Goal: Task Accomplishment & Management: Manage account settings

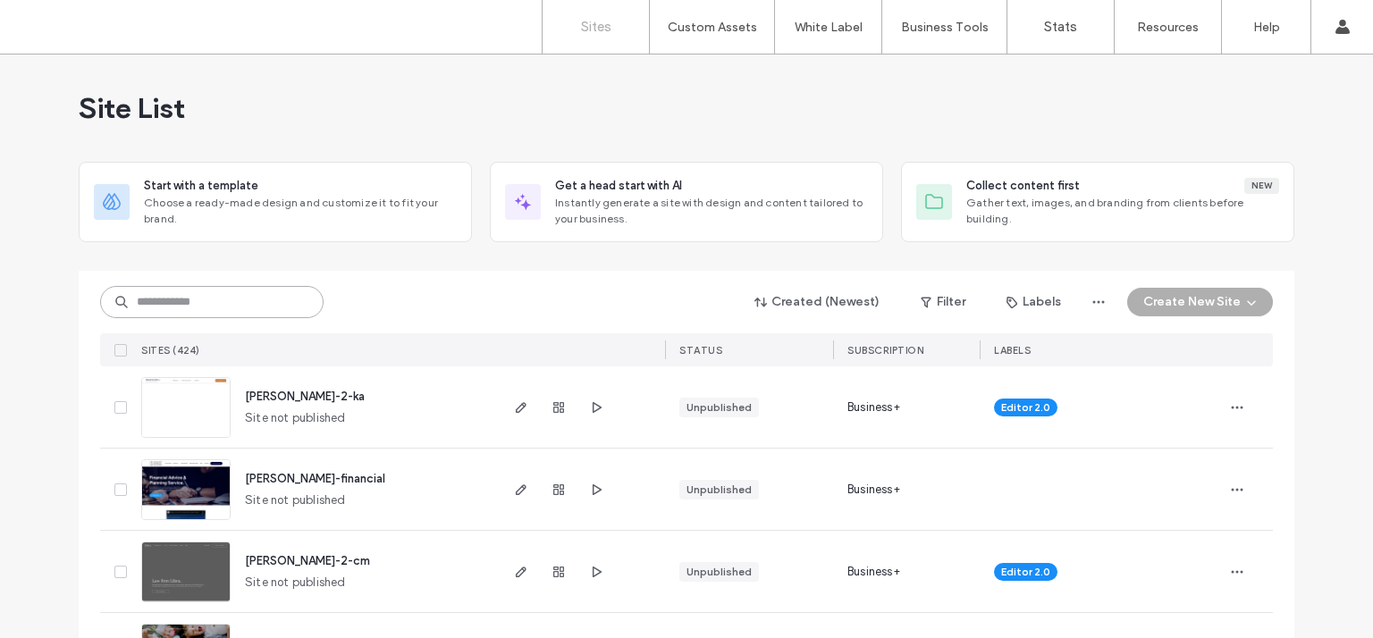
click at [162, 296] on input at bounding box center [211, 302] width 223 height 32
type input "***"
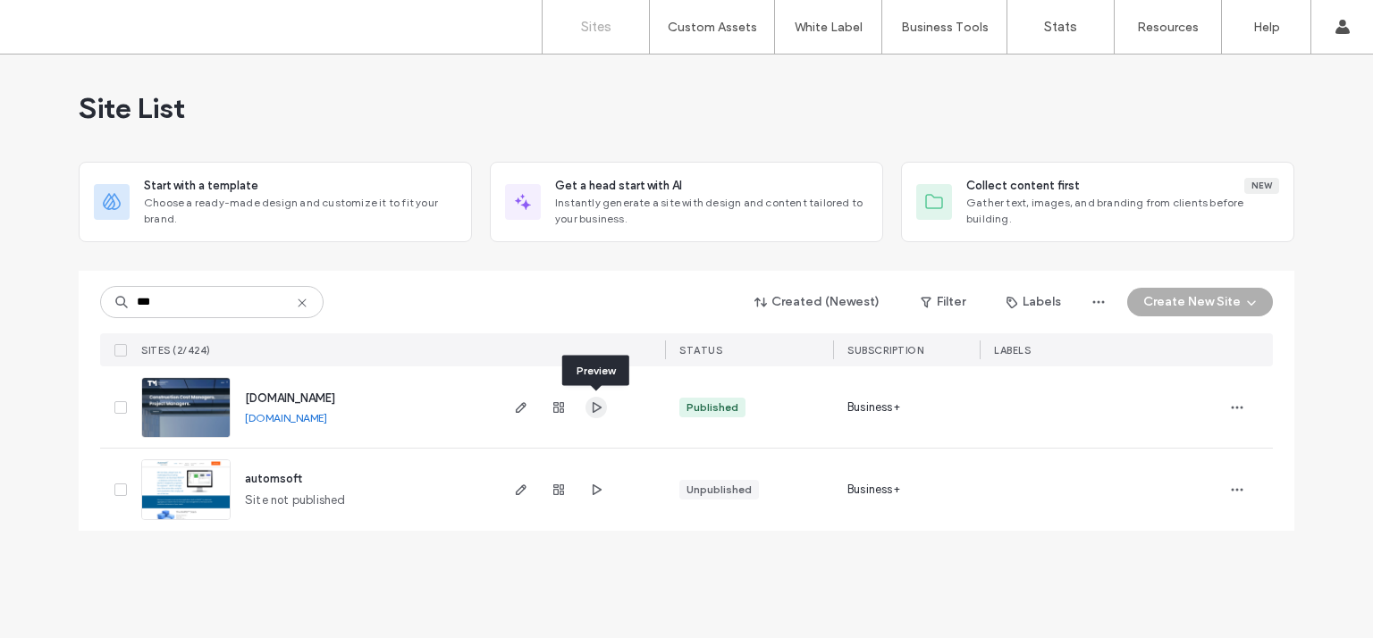
click at [596, 413] on icon "button" at bounding box center [596, 407] width 14 height 14
click at [522, 405] on icon "button" at bounding box center [521, 407] width 14 height 14
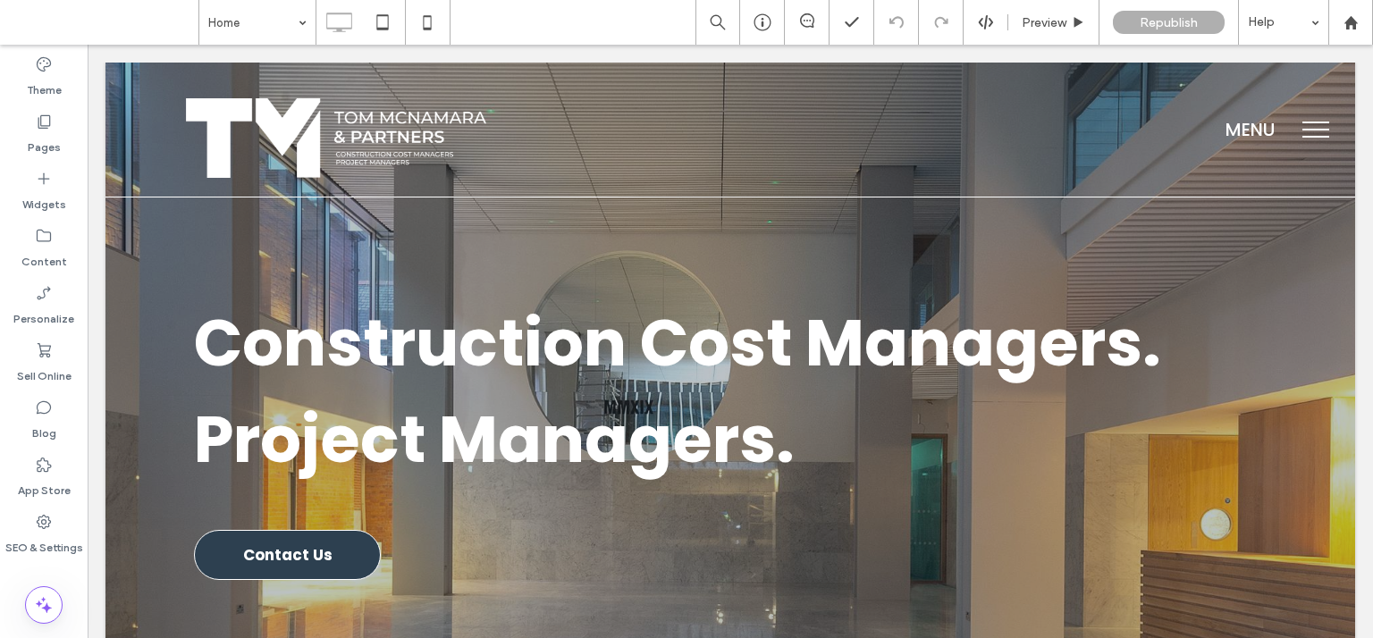
click at [1304, 130] on span "menu" at bounding box center [1315, 130] width 27 height 2
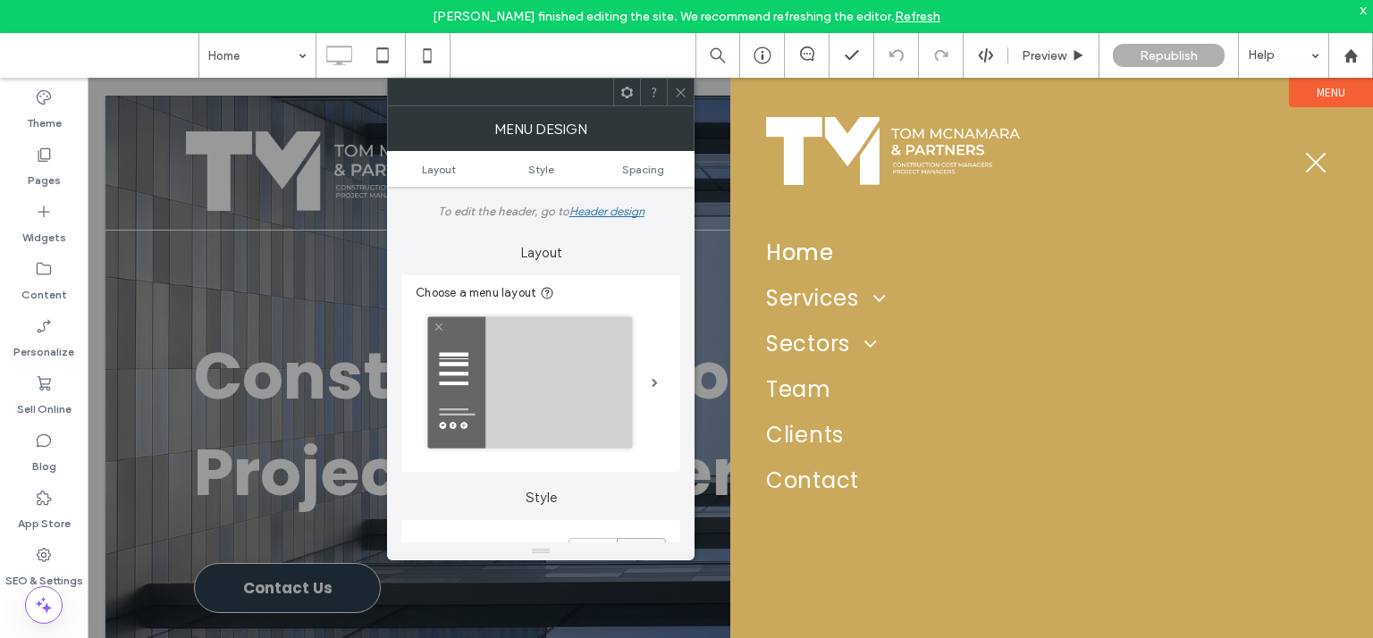
click at [1317, 156] on button "menu" at bounding box center [1315, 162] width 46 height 46
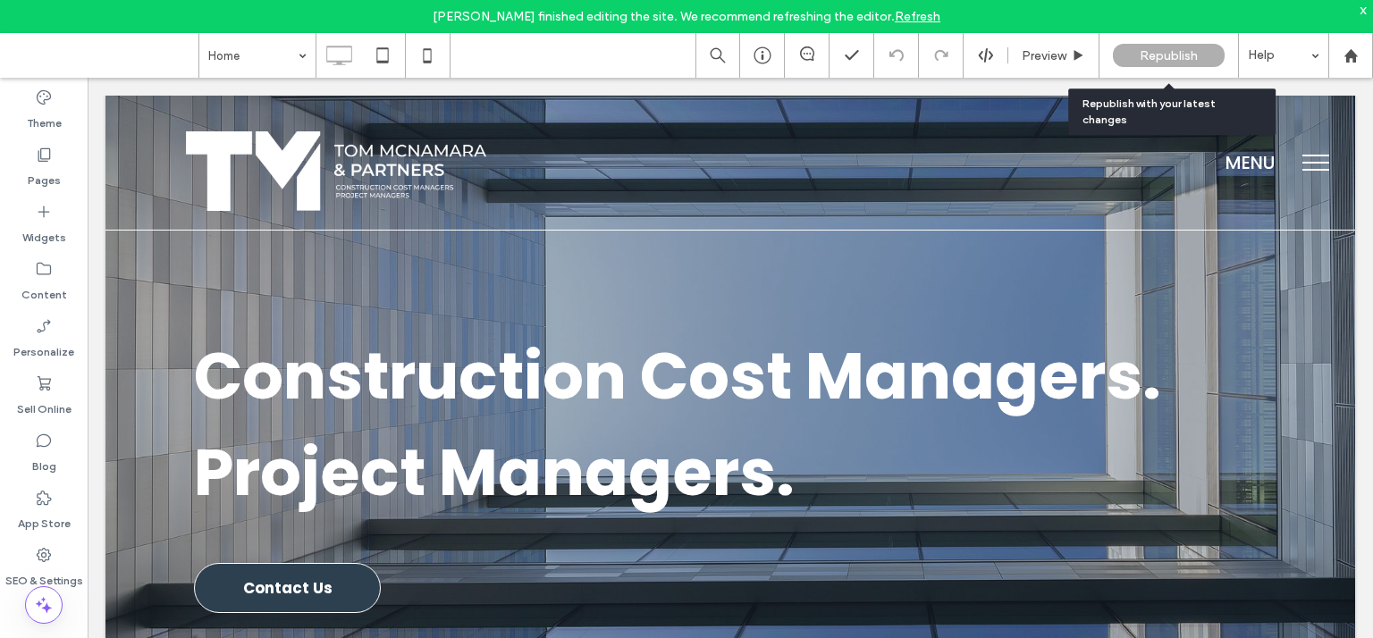
click at [1183, 59] on span "Republish" at bounding box center [1168, 55] width 58 height 15
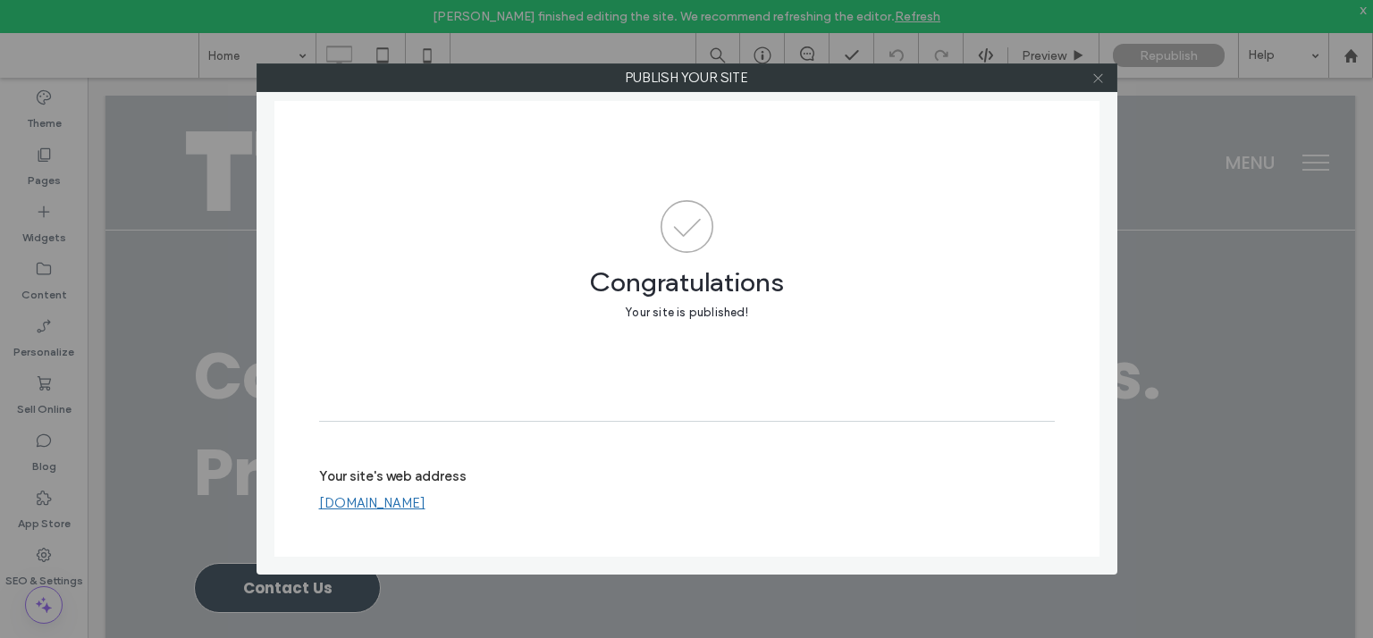
click at [1099, 79] on icon at bounding box center [1097, 77] width 13 height 13
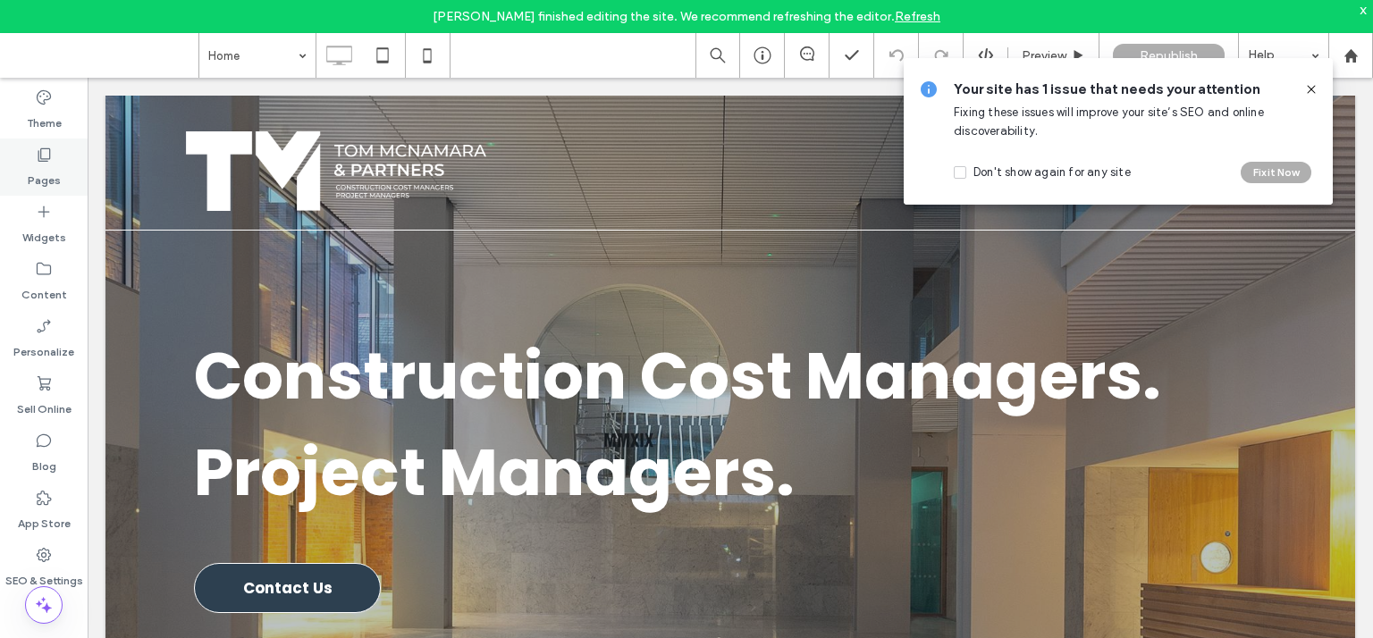
click at [45, 155] on icon at bounding box center [44, 155] width 18 height 18
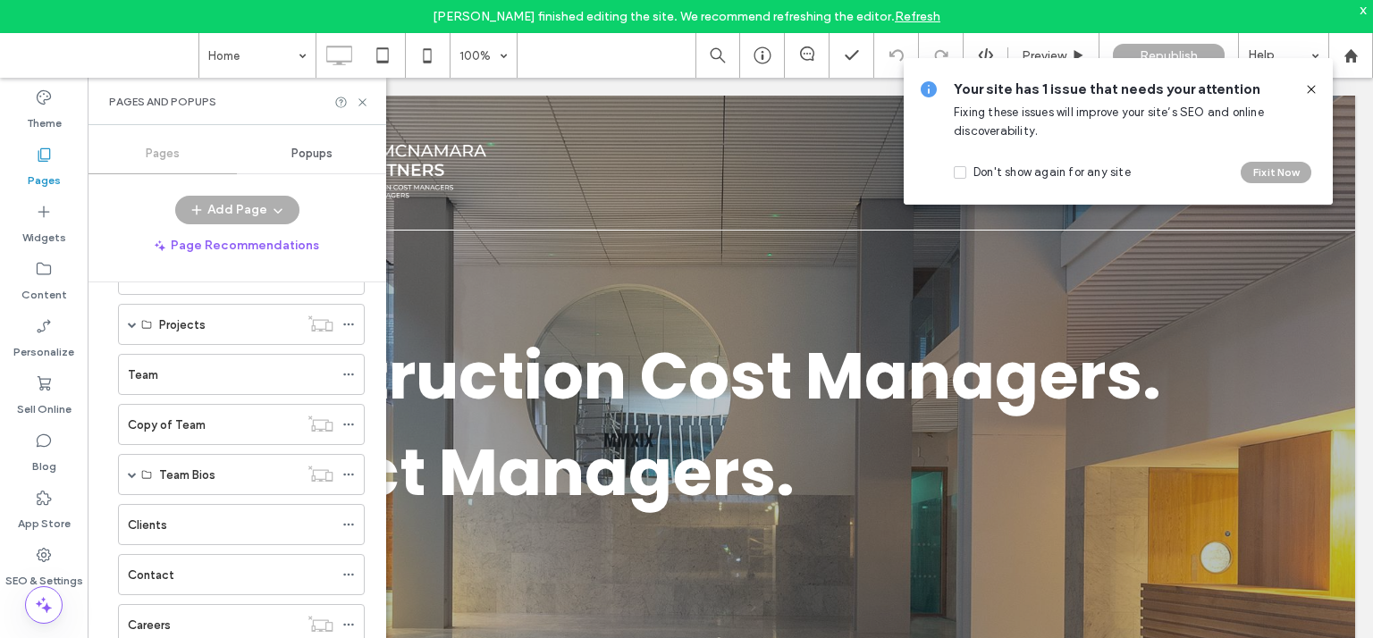
scroll to position [232, 0]
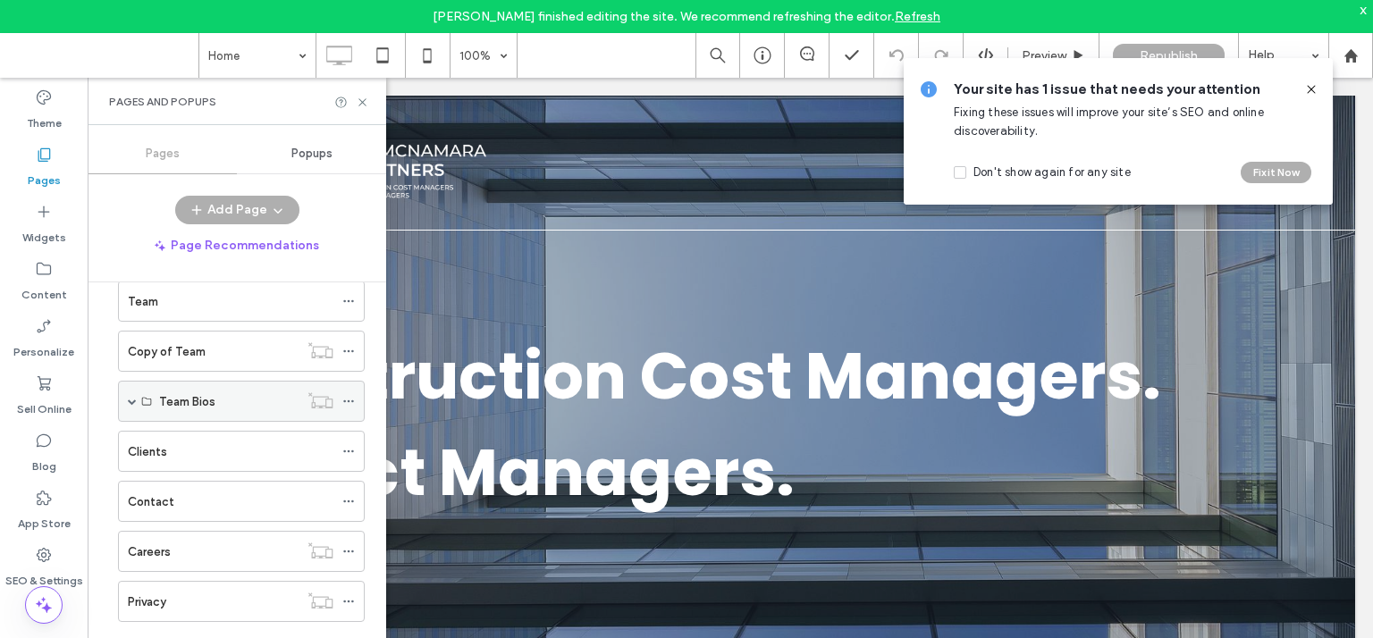
click at [136, 397] on span at bounding box center [132, 401] width 9 height 9
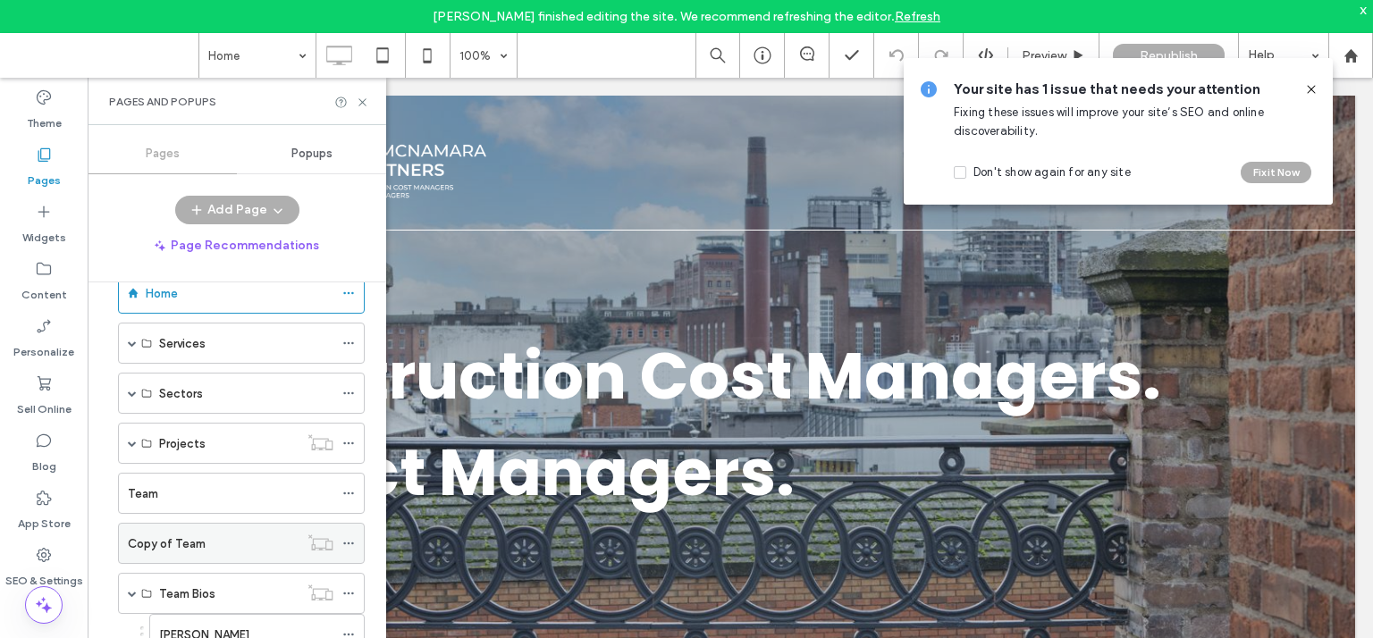
scroll to position [39, 0]
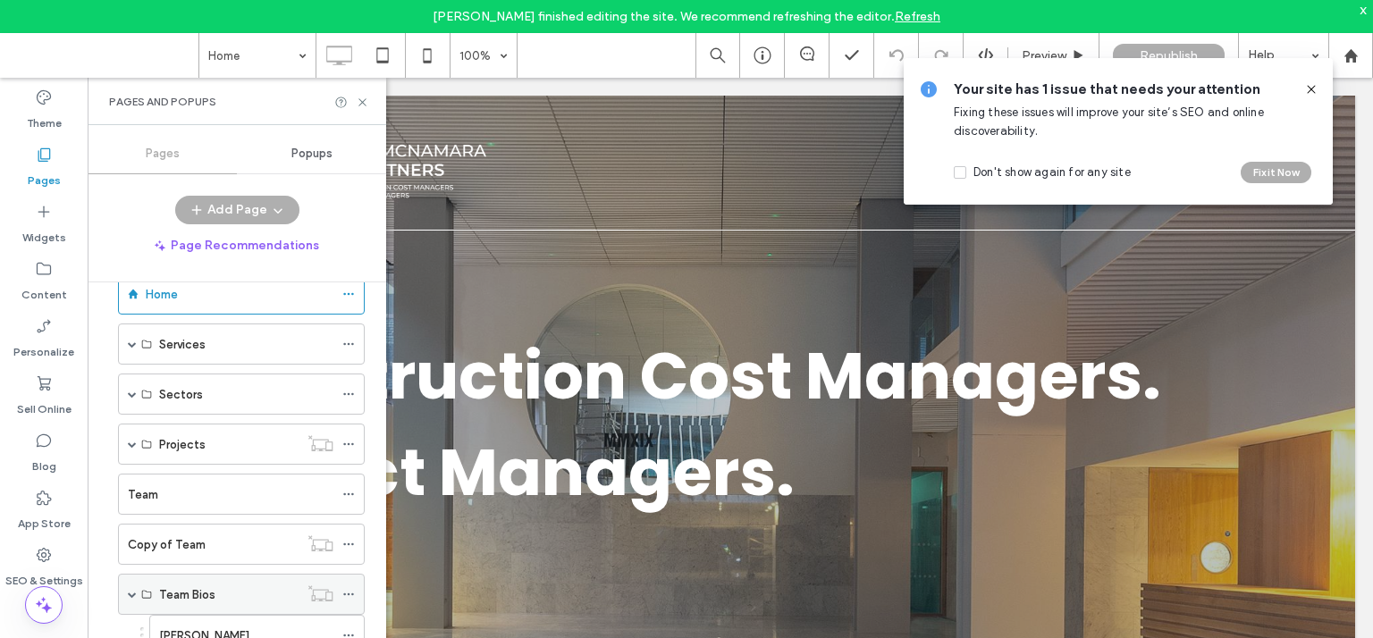
click at [214, 587] on label "Team Bios" at bounding box center [187, 594] width 56 height 31
click at [359, 102] on icon at bounding box center [362, 102] width 13 height 13
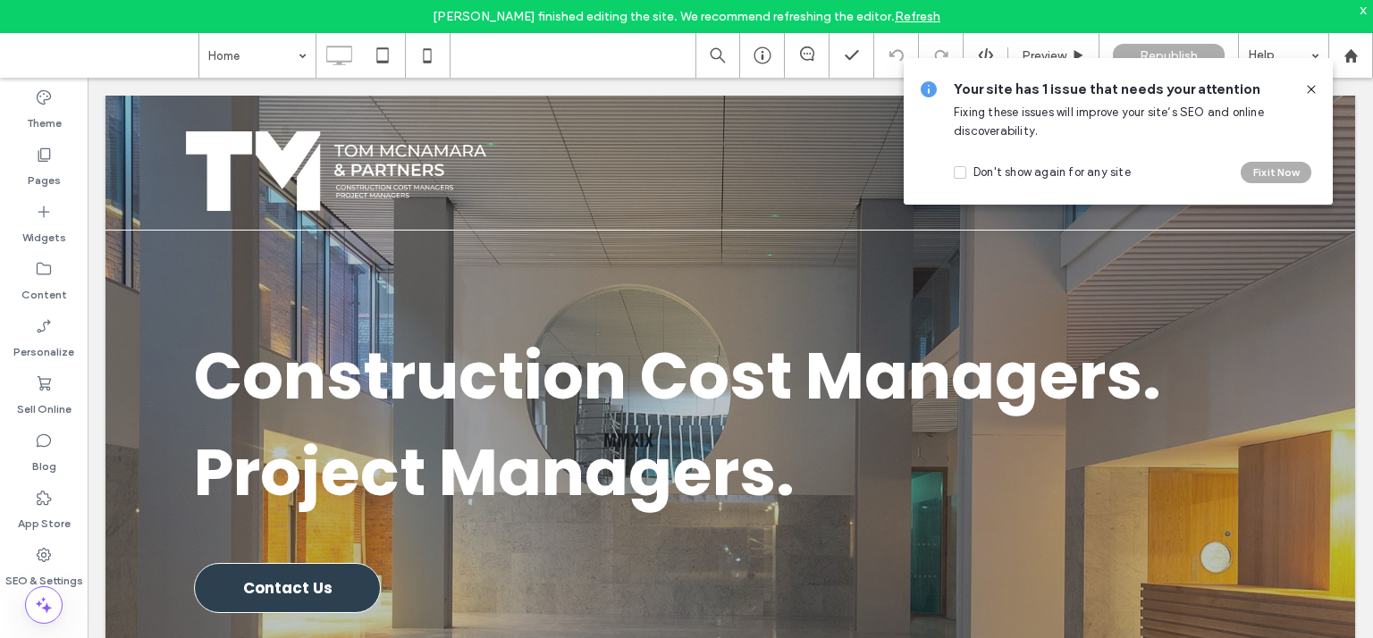
drag, startPoint x: 1313, startPoint y: 88, endPoint x: 1115, endPoint y: 385, distance: 356.4
click at [1313, 88] on icon at bounding box center [1311, 89] width 14 height 14
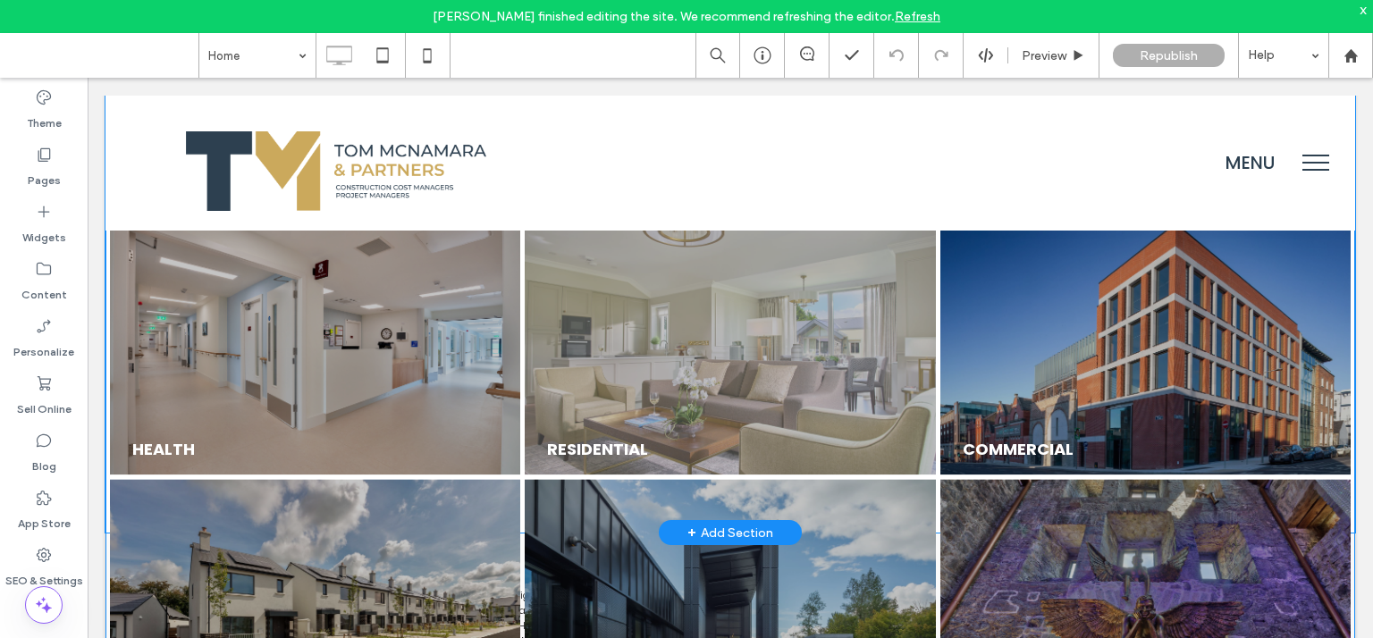
scroll to position [1638, 0]
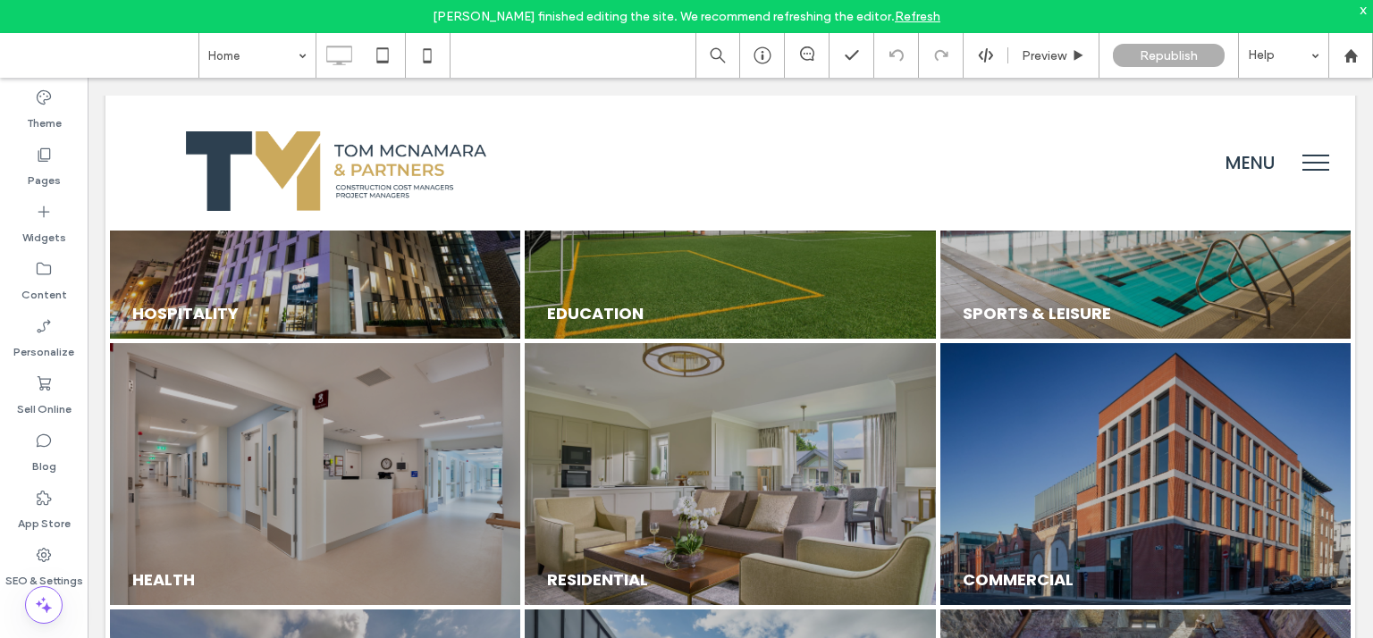
click at [232, 54] on input at bounding box center [252, 55] width 89 height 45
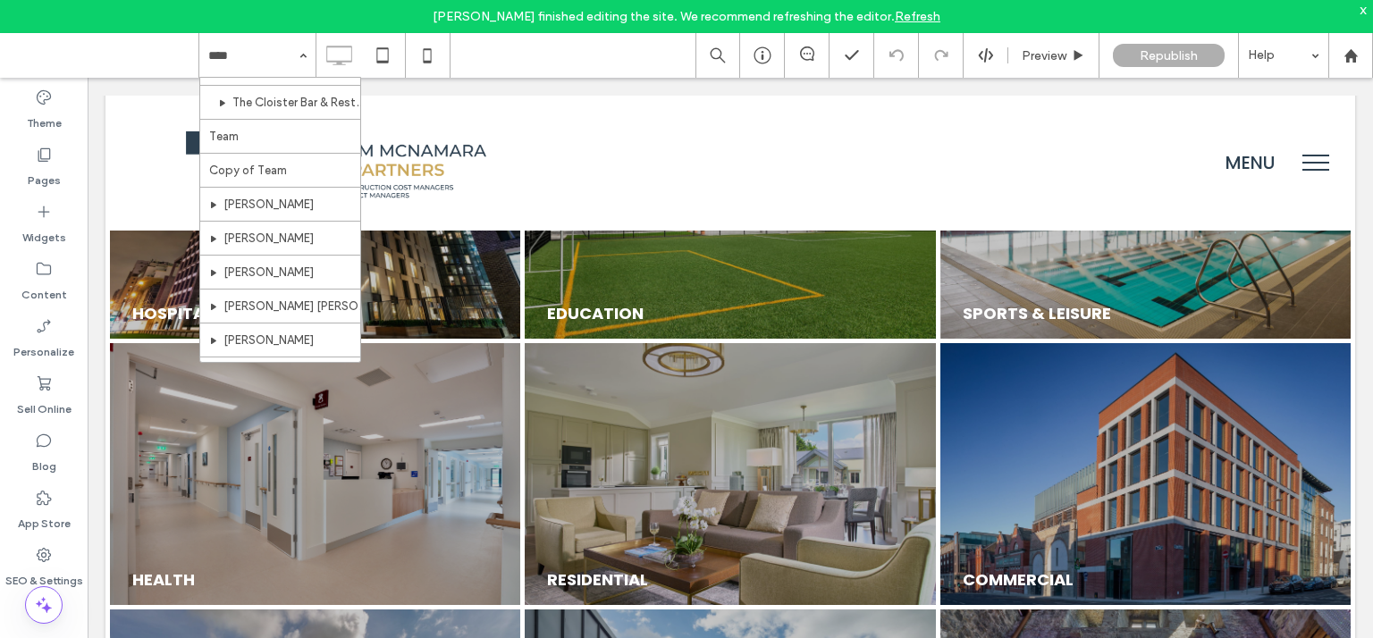
scroll to position [3182, 0]
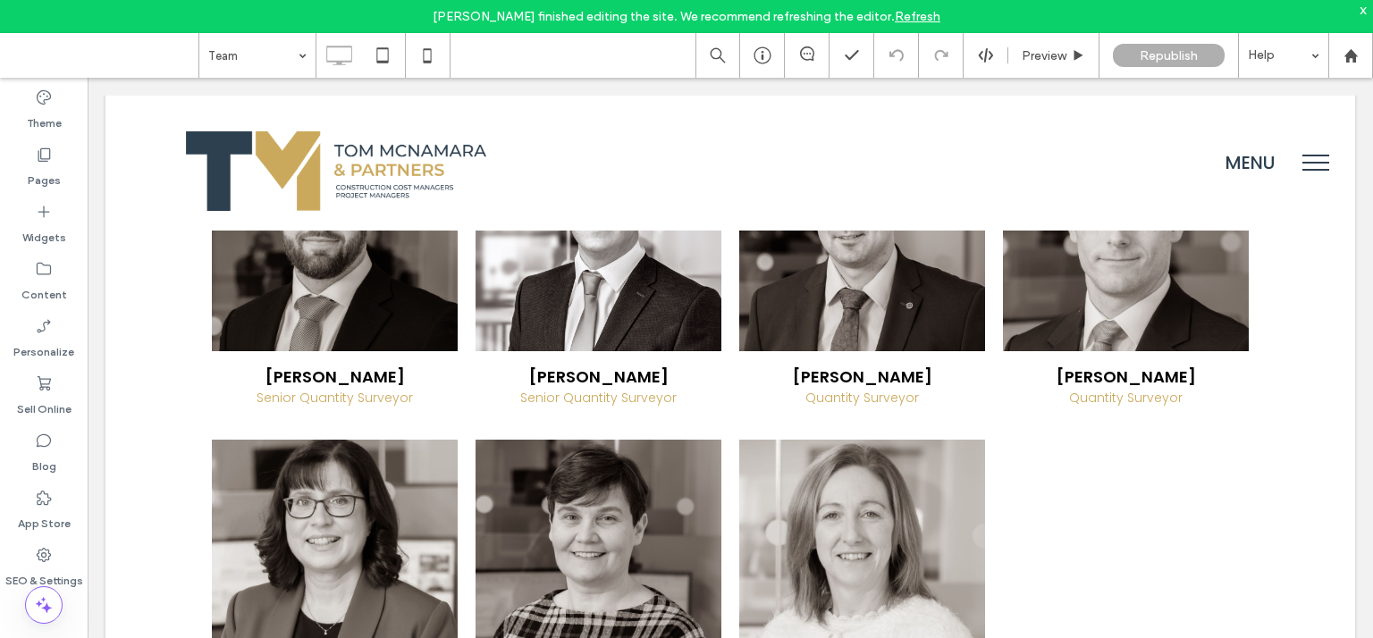
scroll to position [1700, 0]
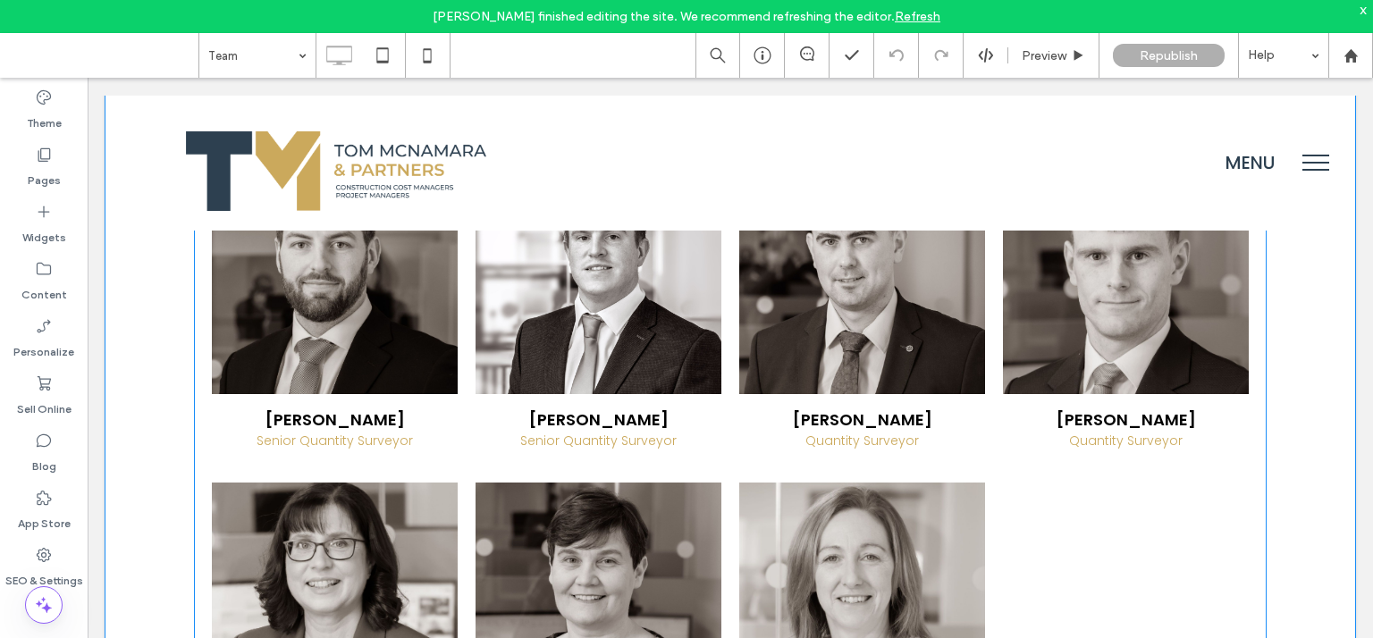
click at [675, 440] on span "David Cassidy Senior Quantity Surveyor Button" at bounding box center [598, 429] width 246 height 71
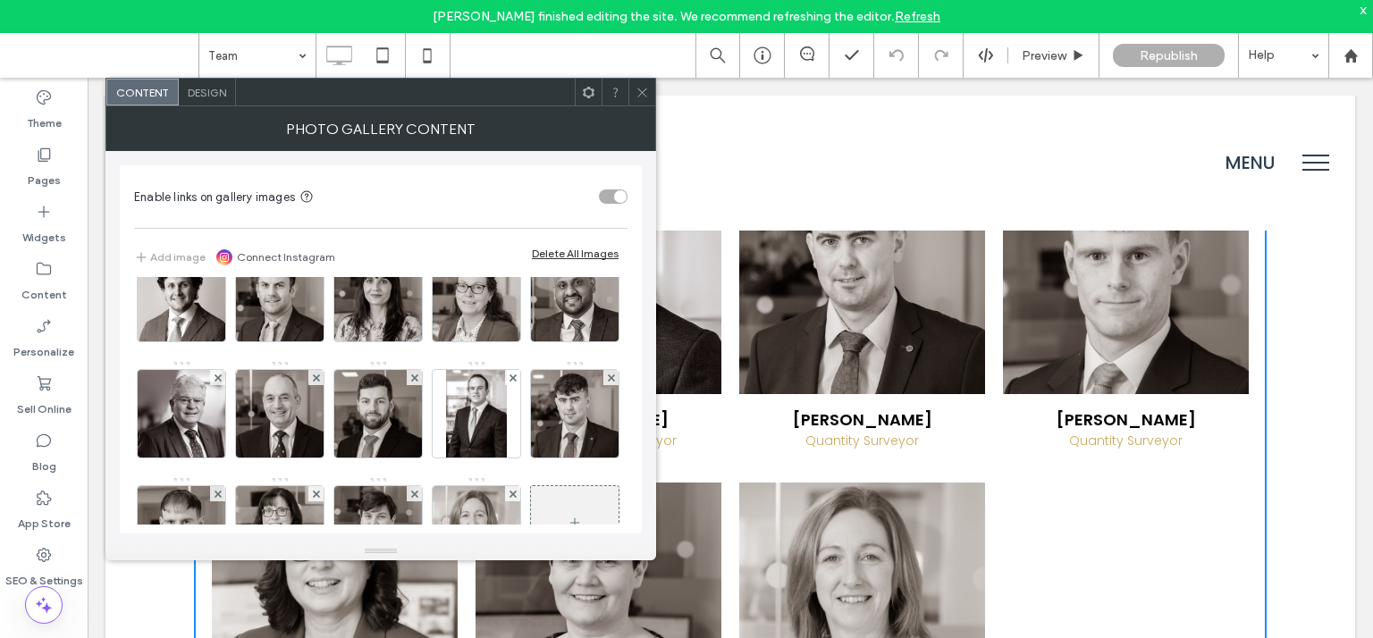
scroll to position [155, 0]
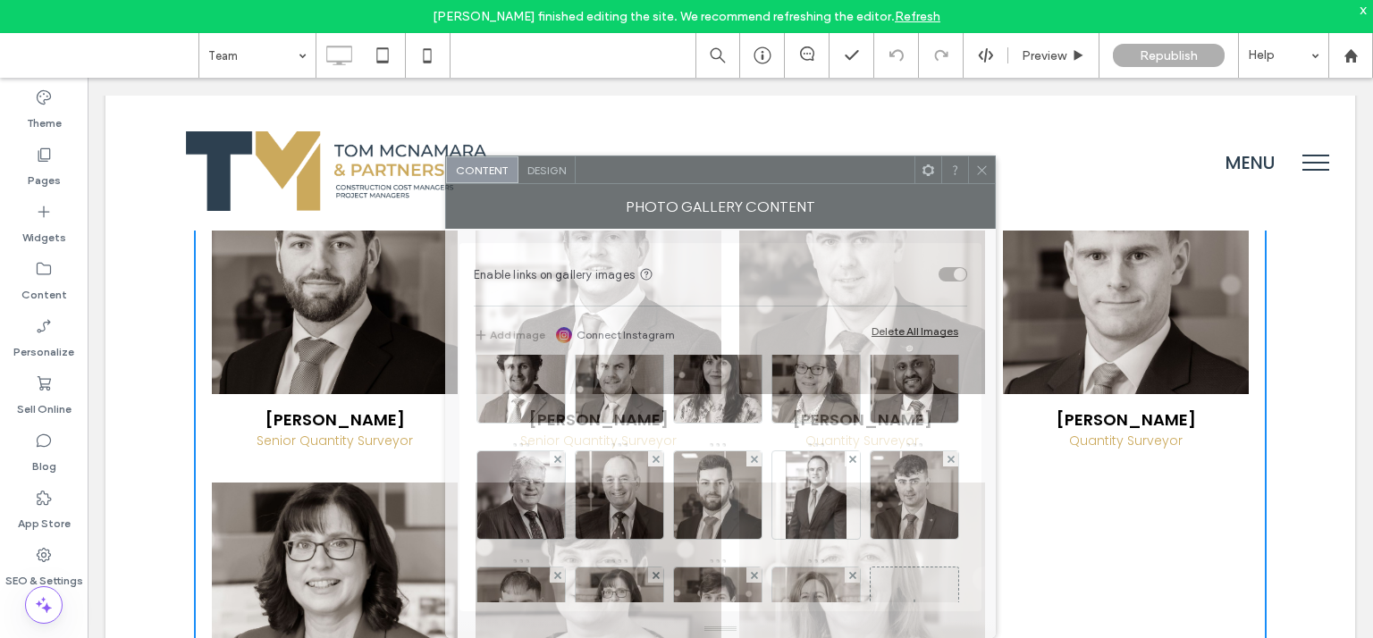
drag, startPoint x: 548, startPoint y: 119, endPoint x: 865, endPoint y: 239, distance: 339.4
click at [865, 239] on div "Content Design Photo Gallery Content Enable links on gallery images Add image C…" at bounding box center [720, 396] width 550 height 483
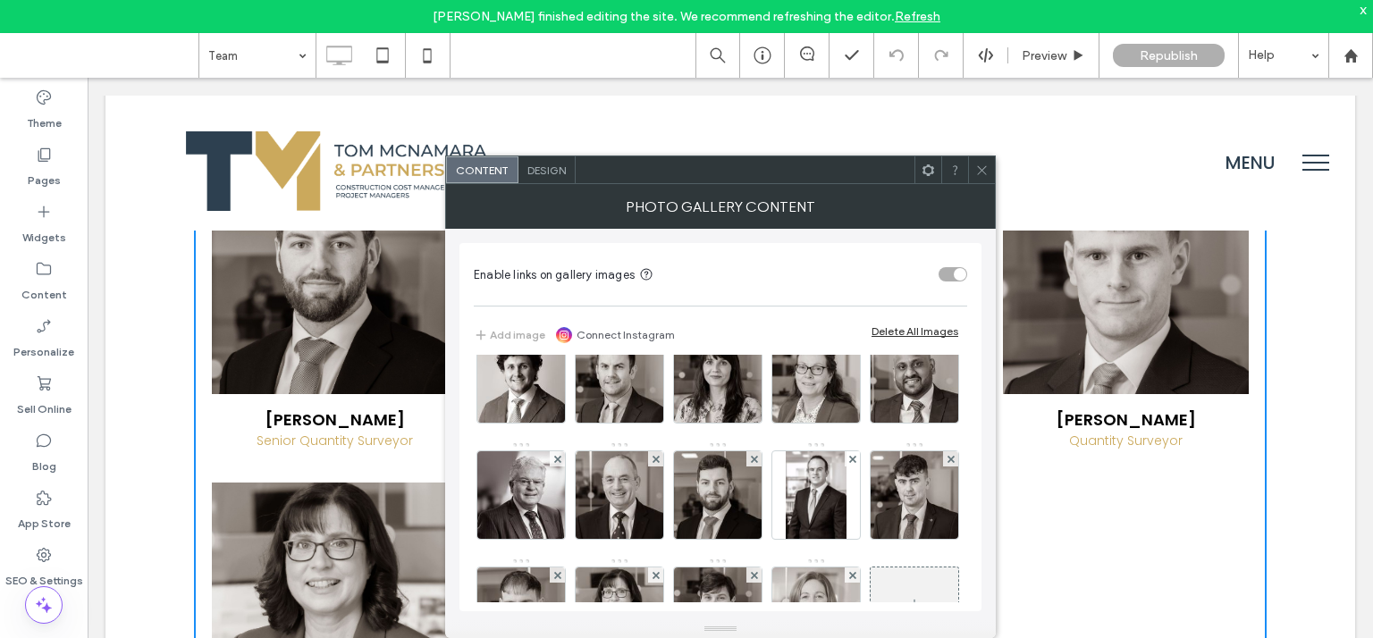
click at [984, 171] on icon at bounding box center [981, 170] width 13 height 13
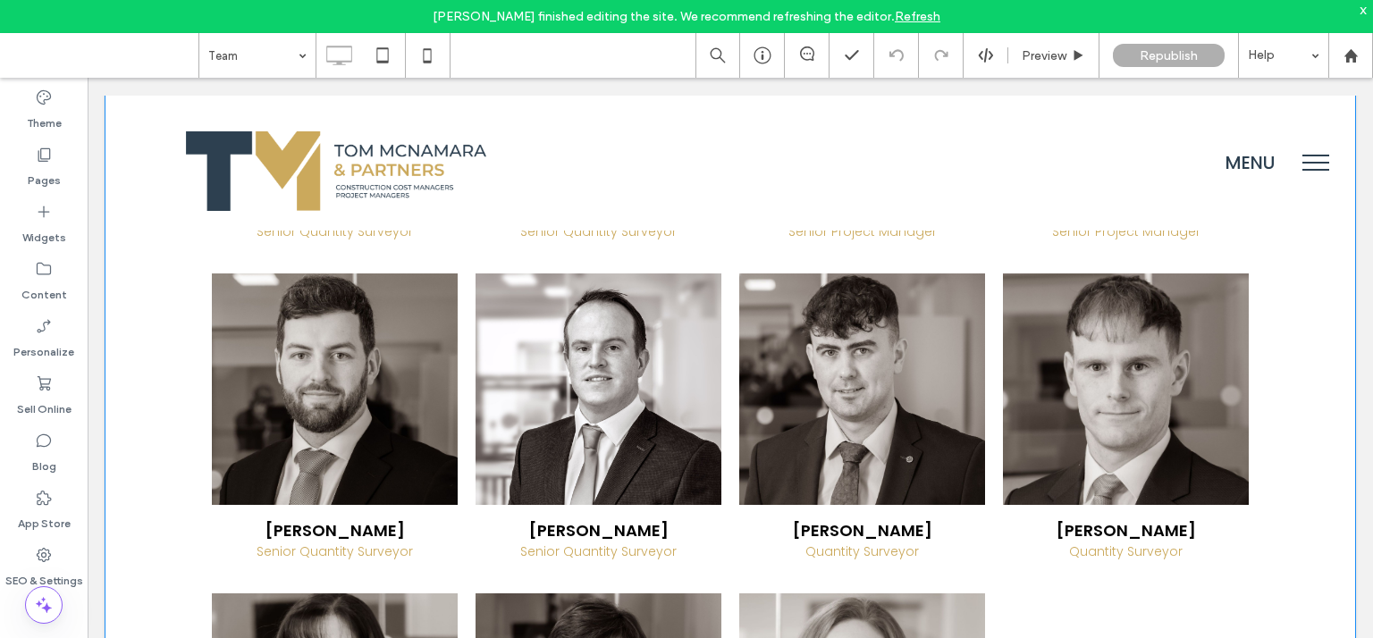
scroll to position [1567, 0]
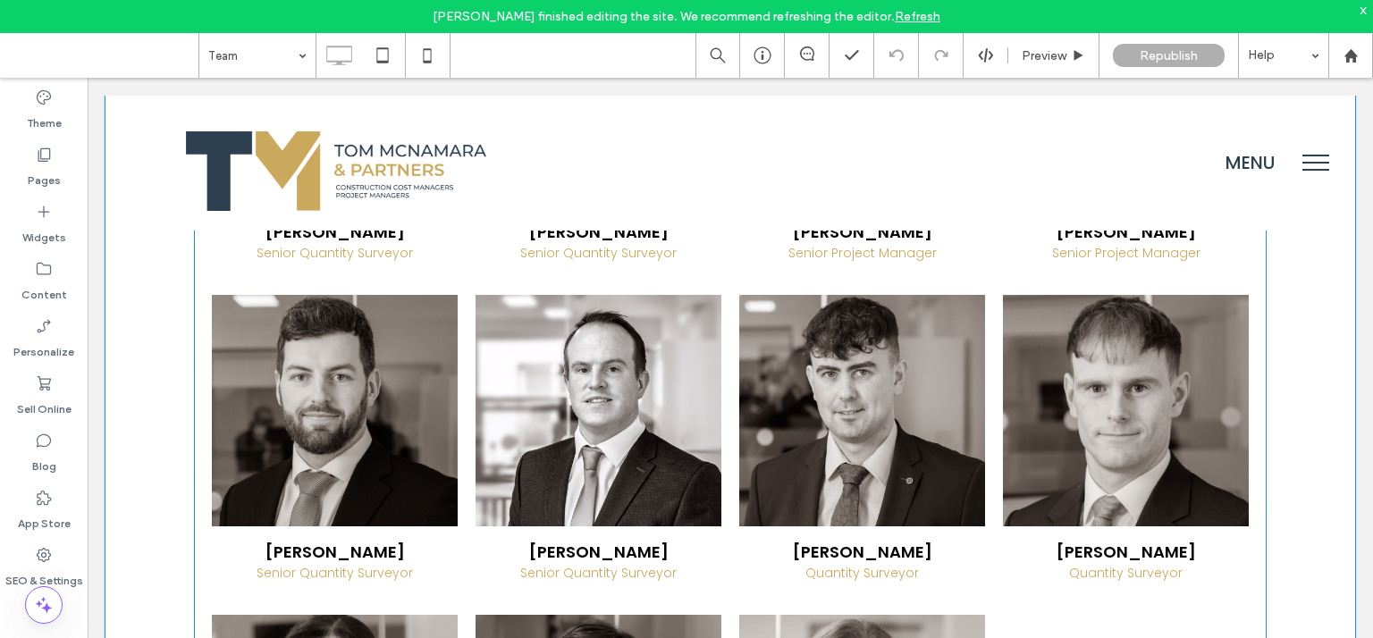
click at [475, 429] on link at bounding box center [598, 410] width 246 height 231
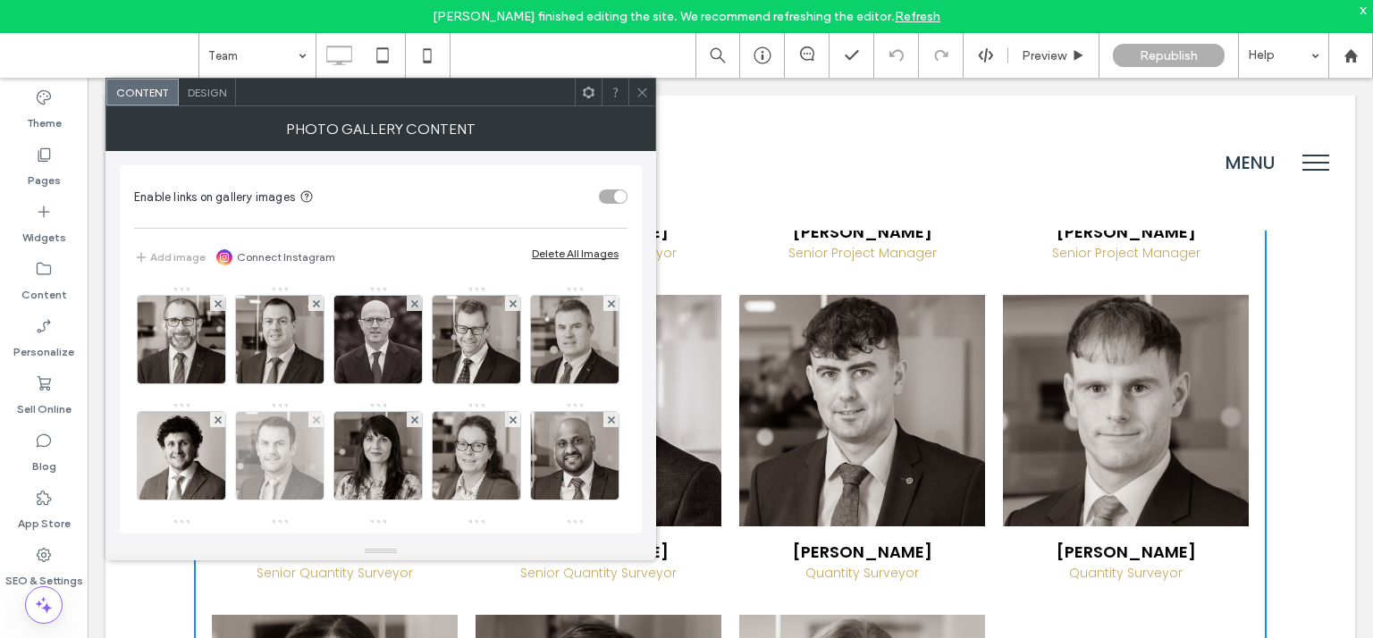
scroll to position [350, 0]
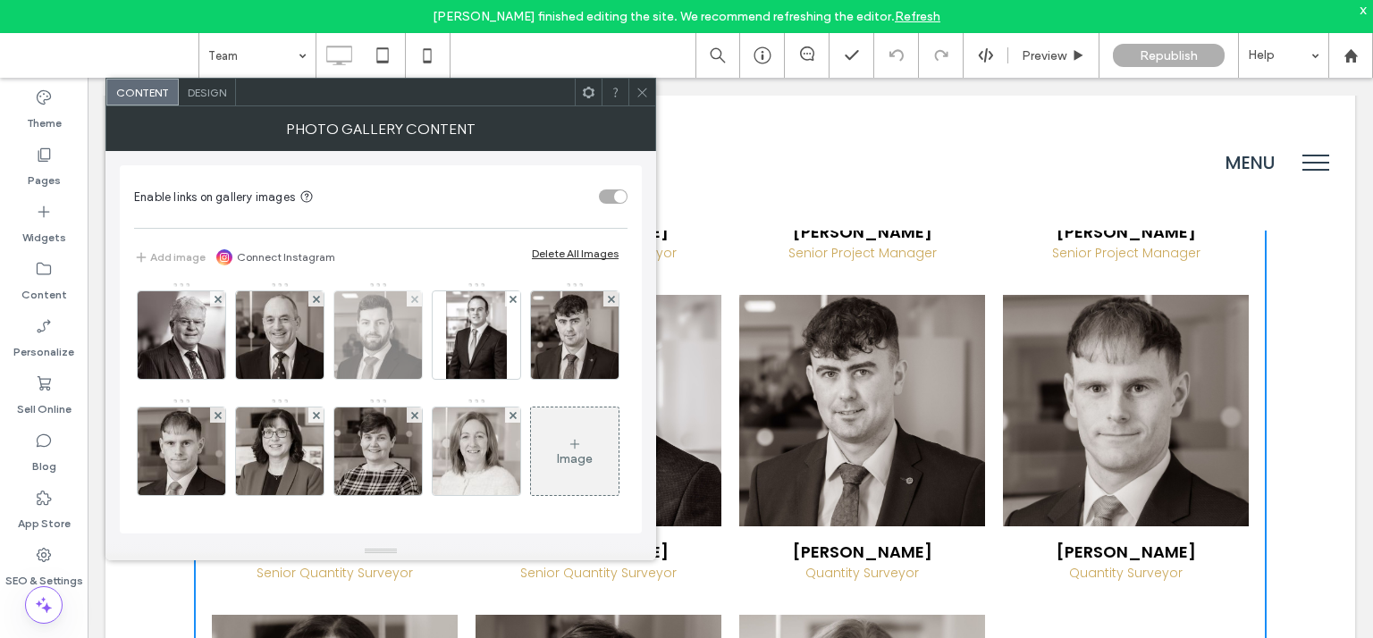
click at [334, 348] on img at bounding box center [378, 335] width 88 height 88
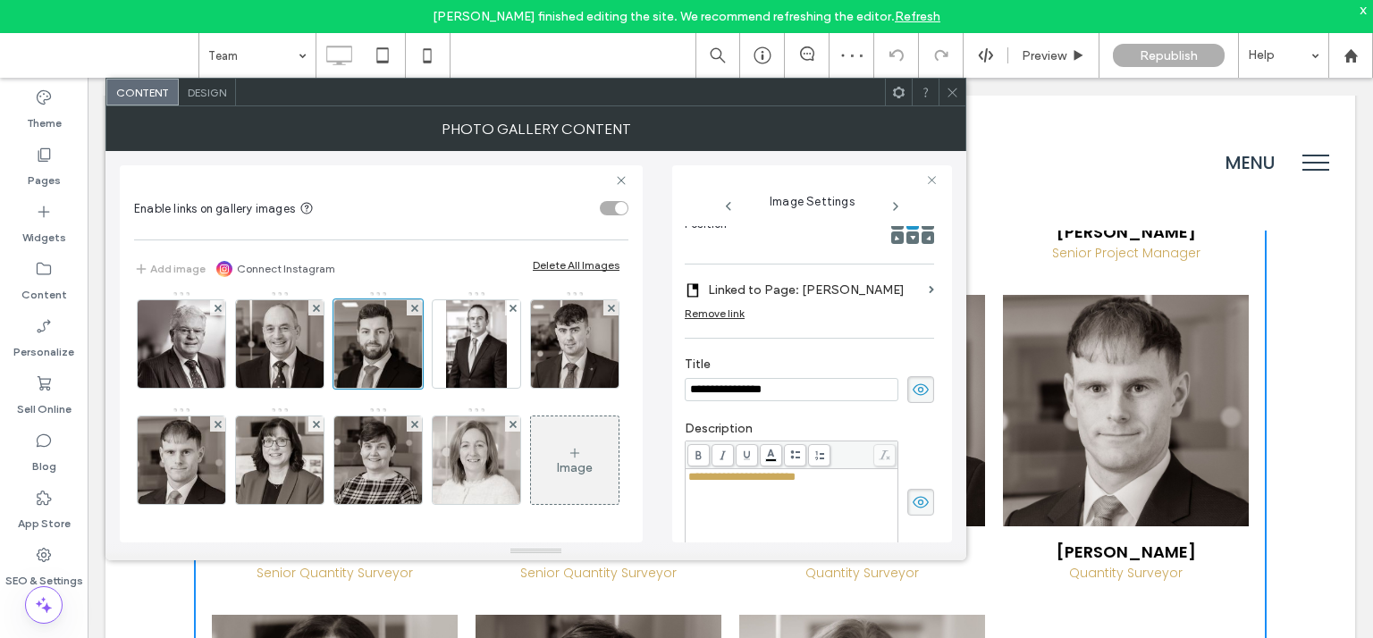
scroll to position [548, 0]
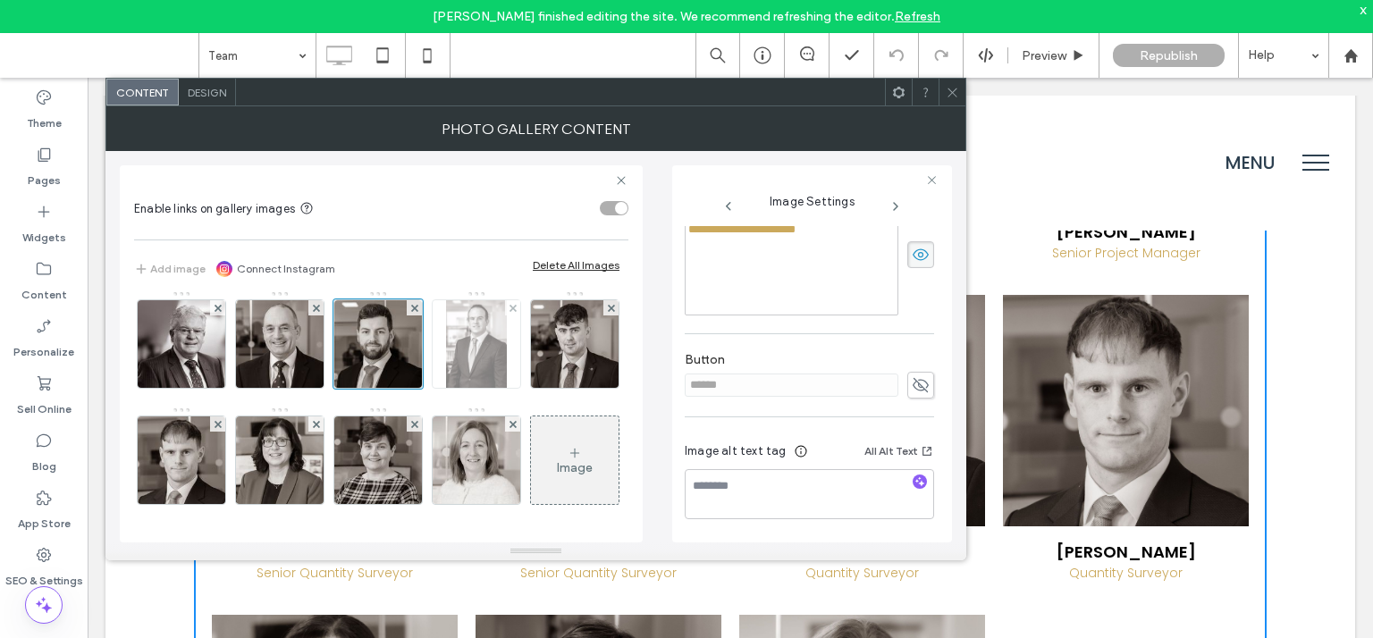
click at [446, 353] on img at bounding box center [477, 344] width 62 height 88
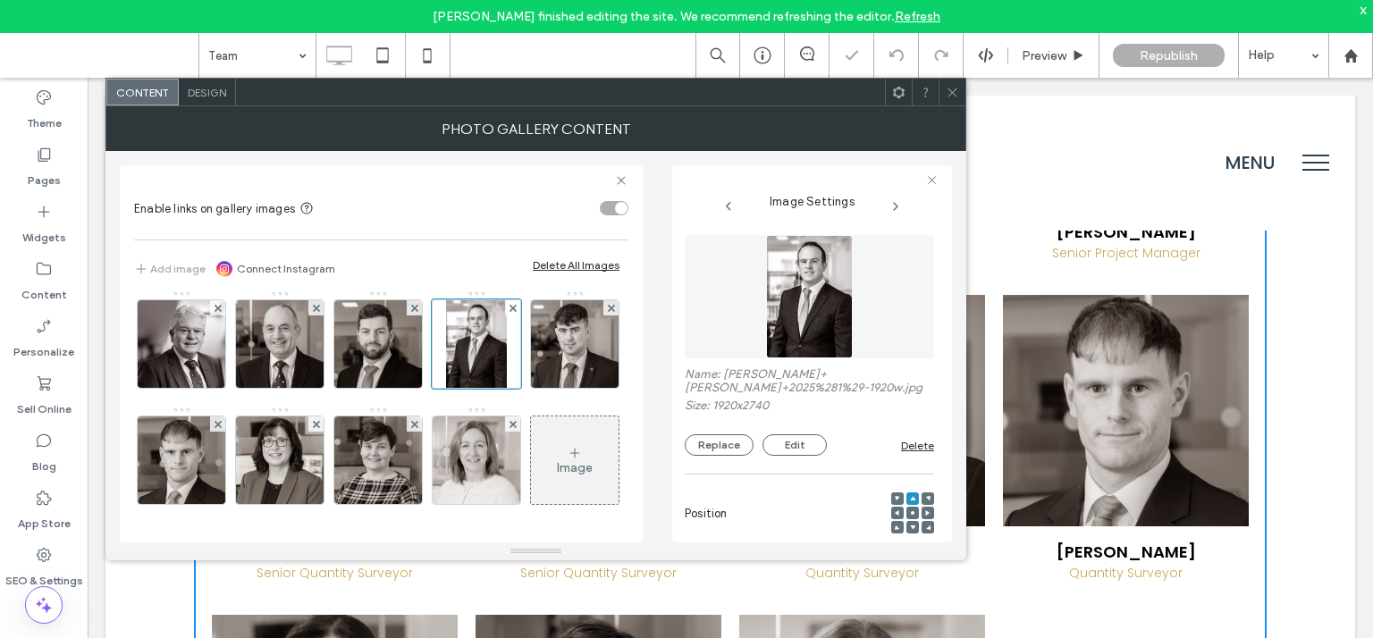
scroll to position [284, 0]
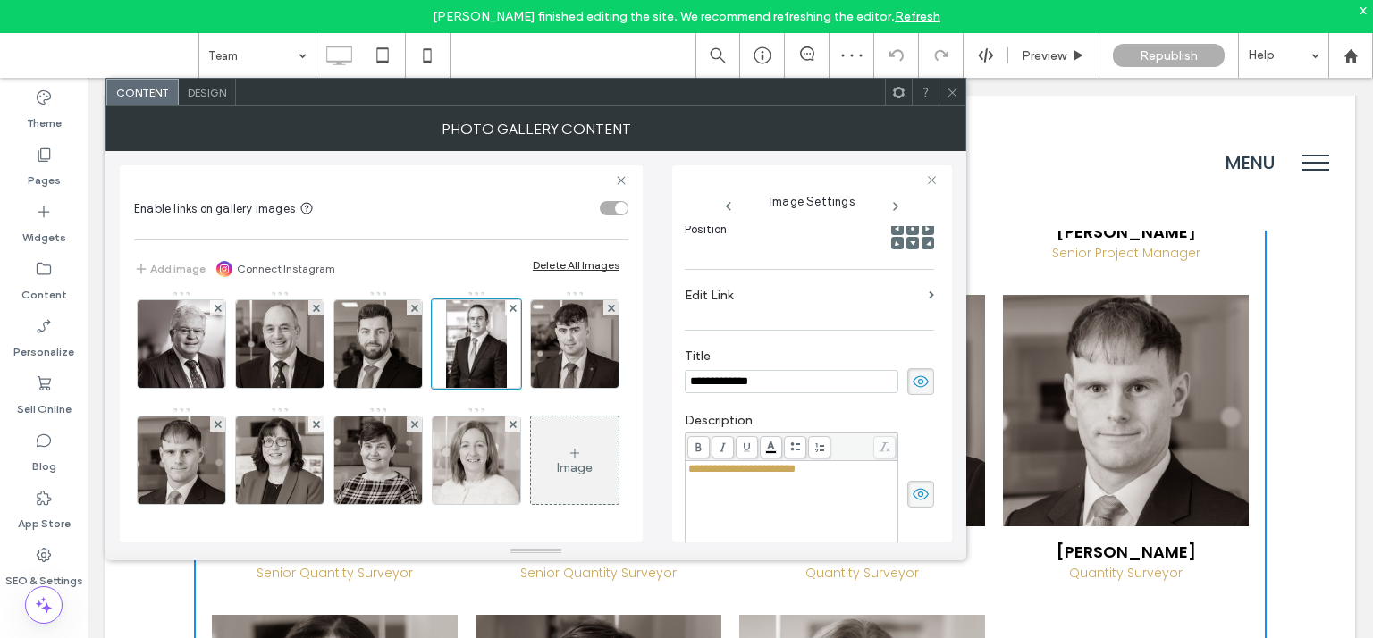
click at [898, 299] on label "Edit Link" at bounding box center [802, 295] width 237 height 33
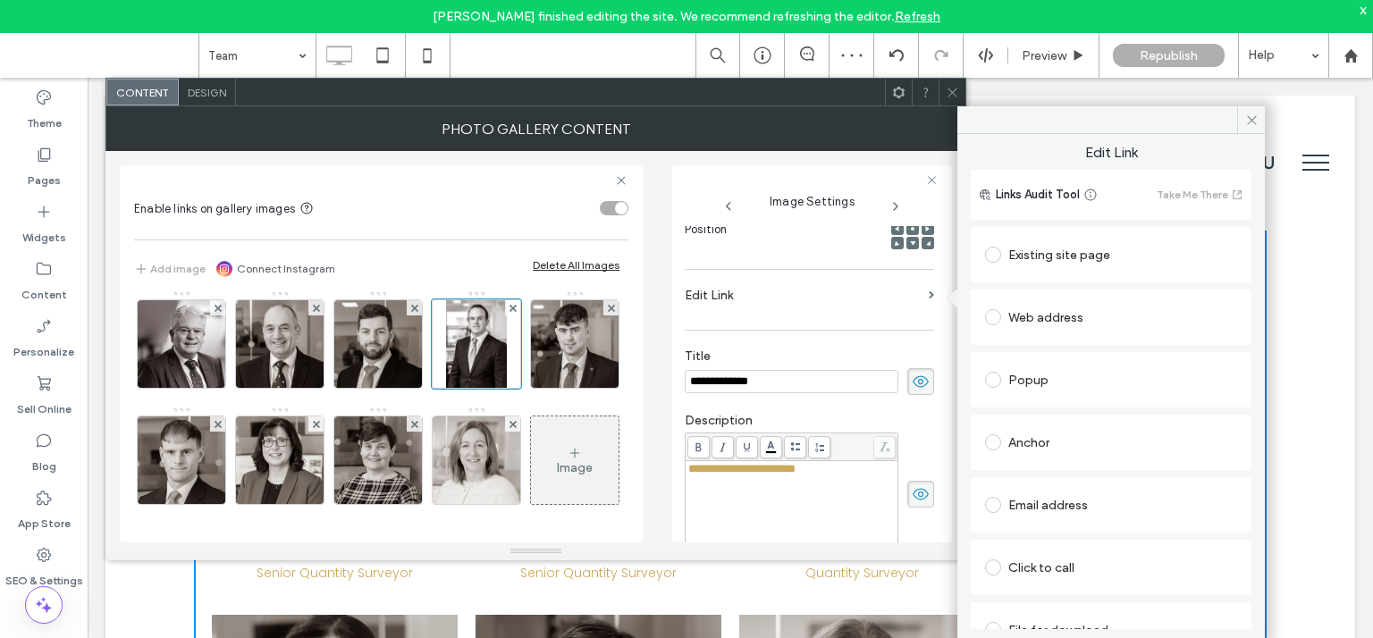
click at [1053, 261] on div "Existing site page" at bounding box center [1111, 254] width 252 height 29
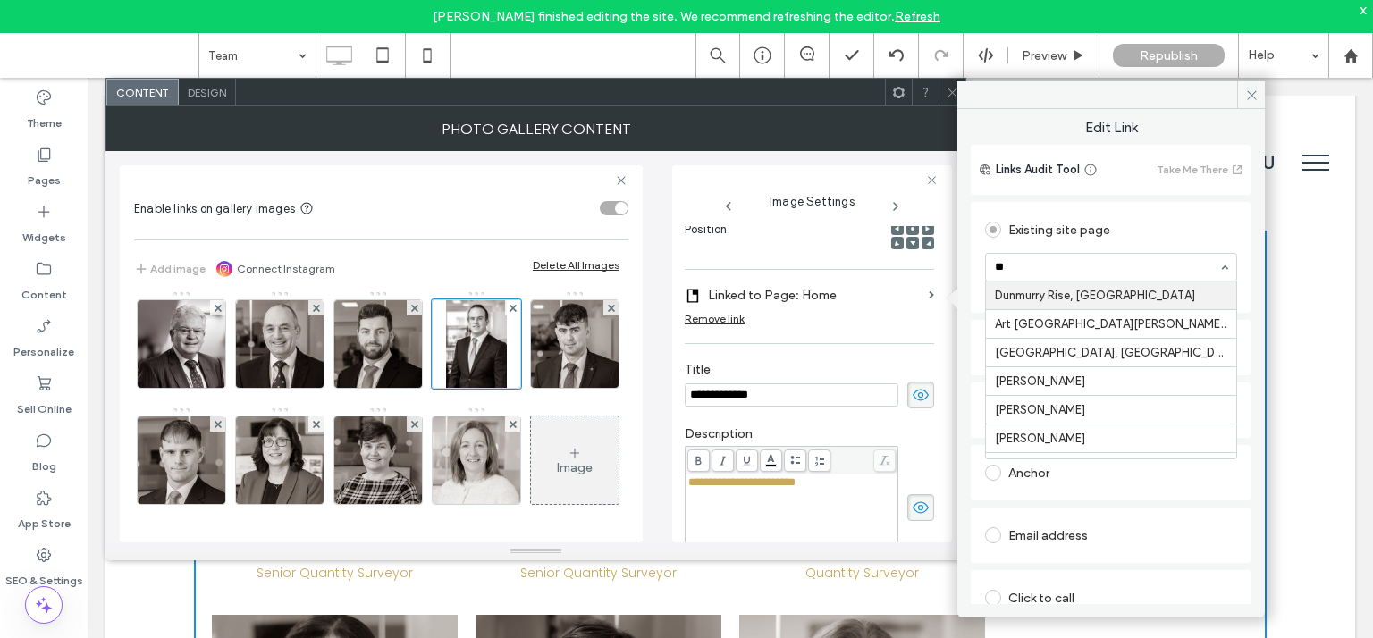
type input "***"
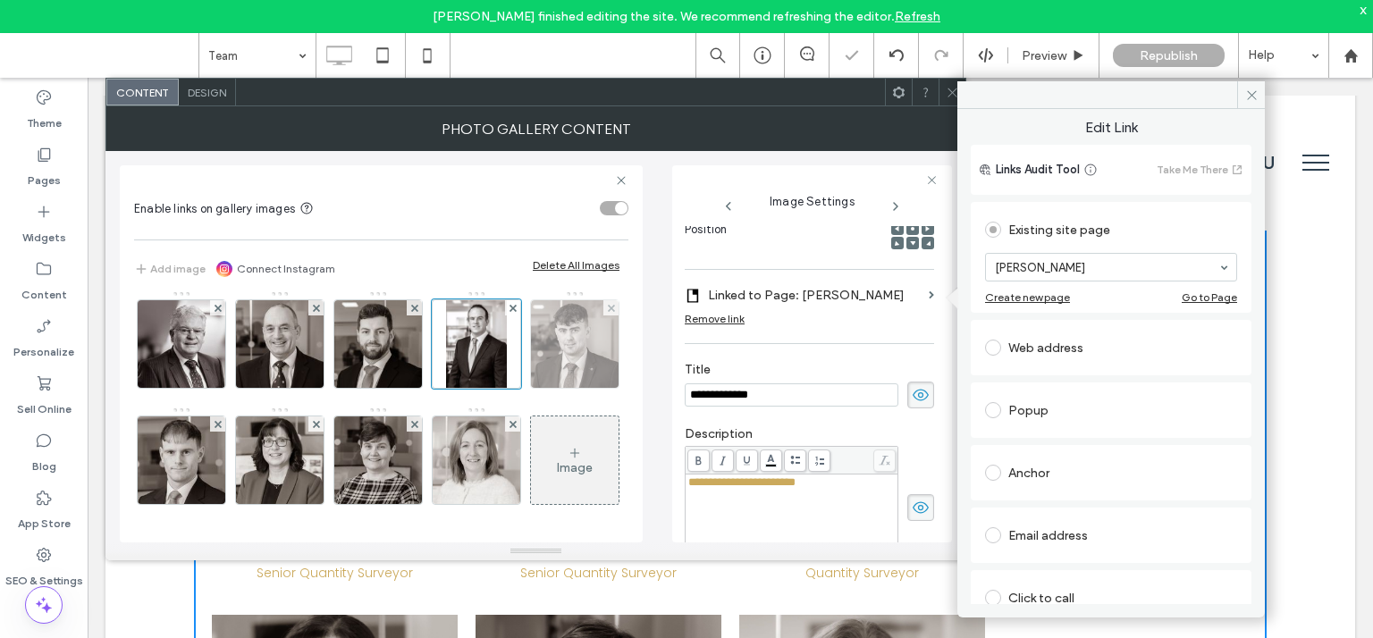
click at [531, 358] on img at bounding box center [575, 344] width 88 height 88
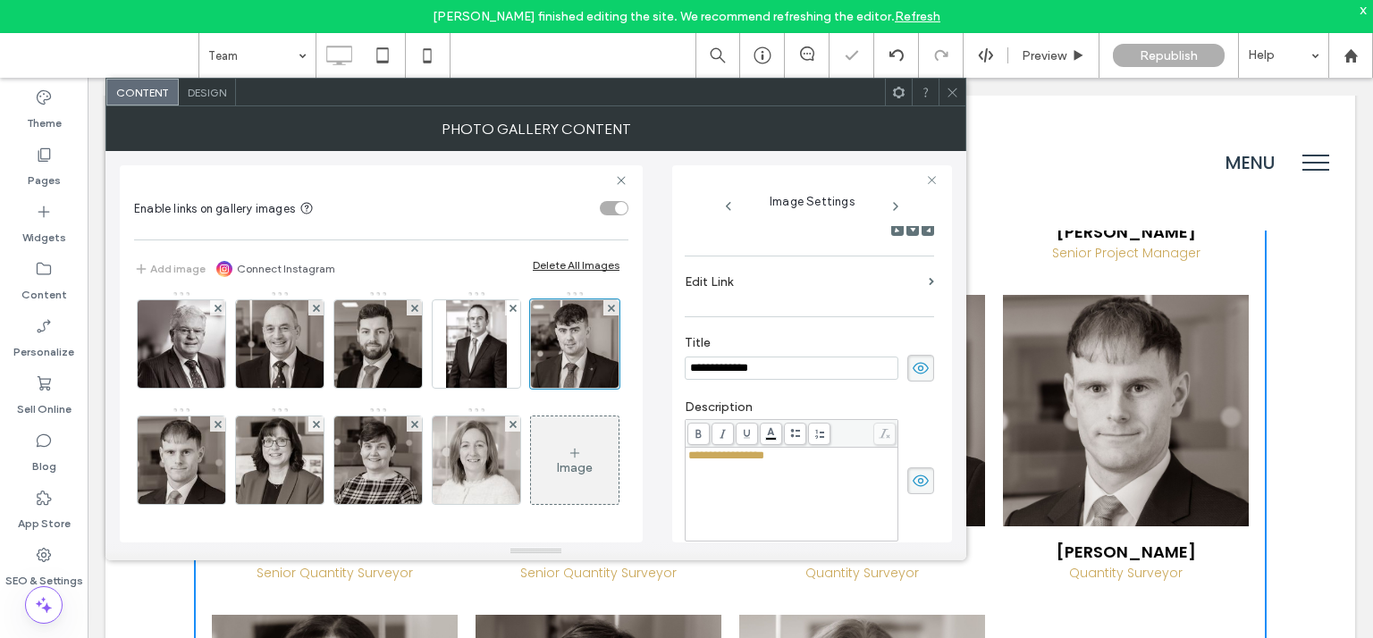
scroll to position [270, 0]
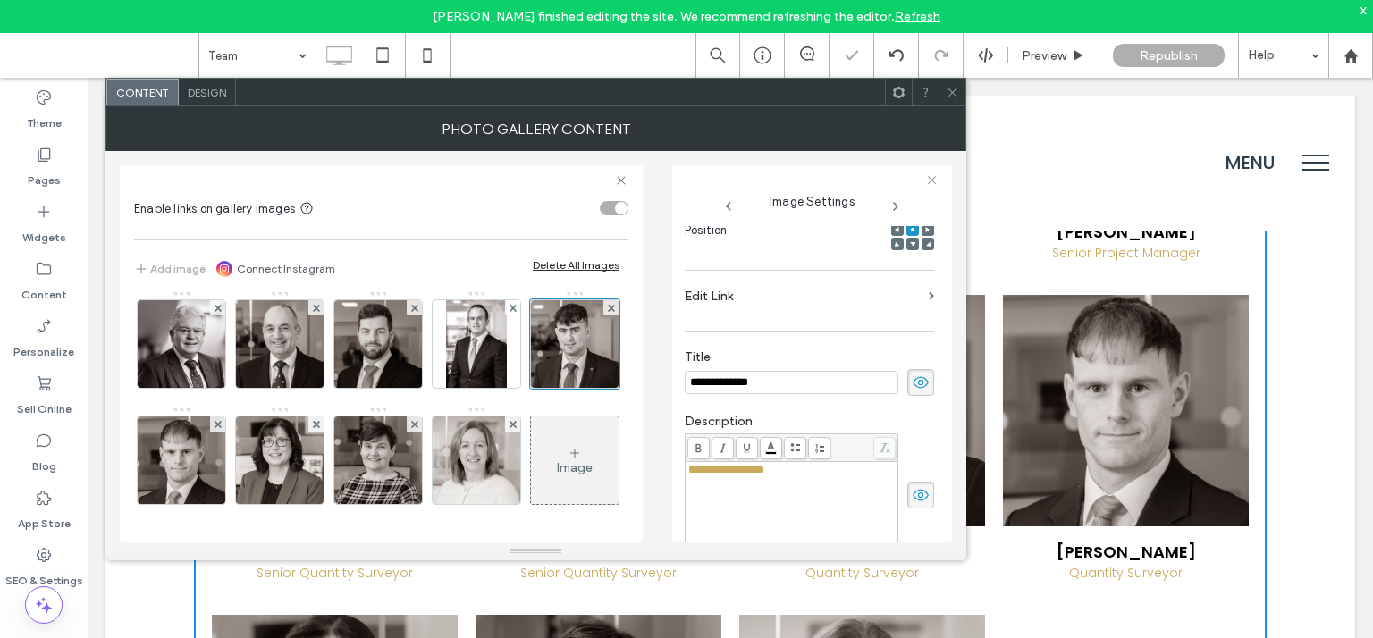
click at [913, 291] on section "Edit Link" at bounding box center [808, 301] width 249 height 42
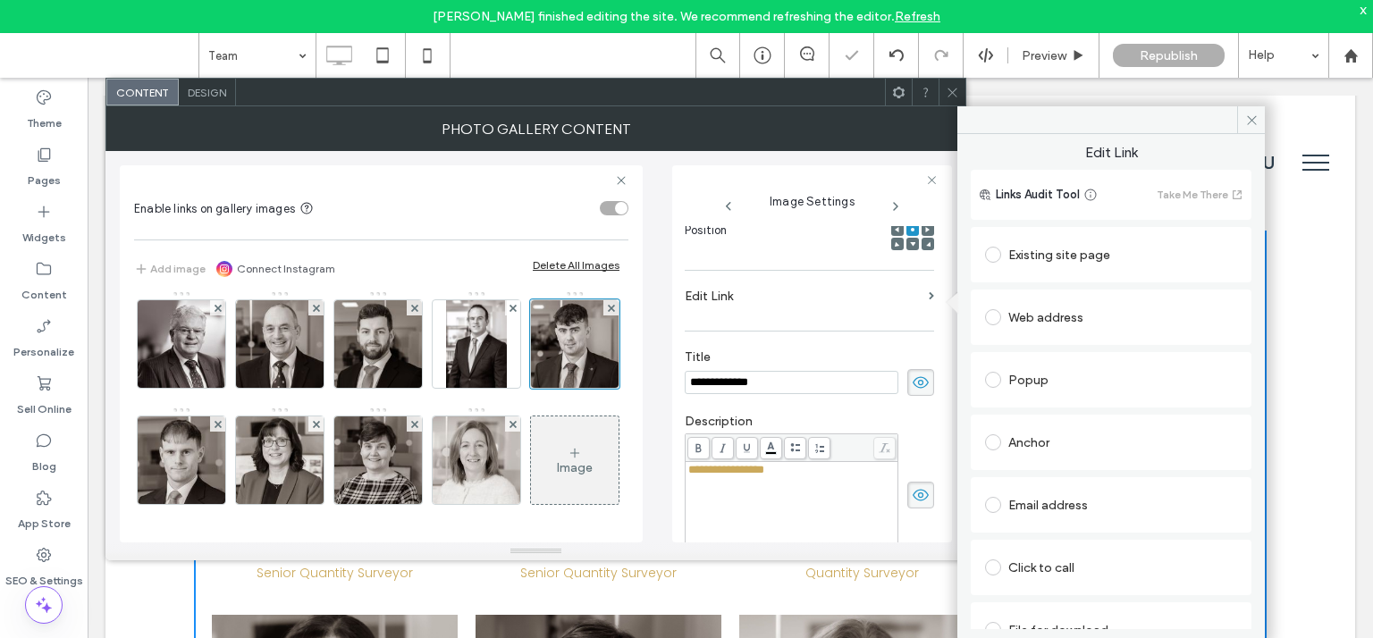
click at [1047, 257] on div "Existing site page" at bounding box center [1111, 254] width 252 height 29
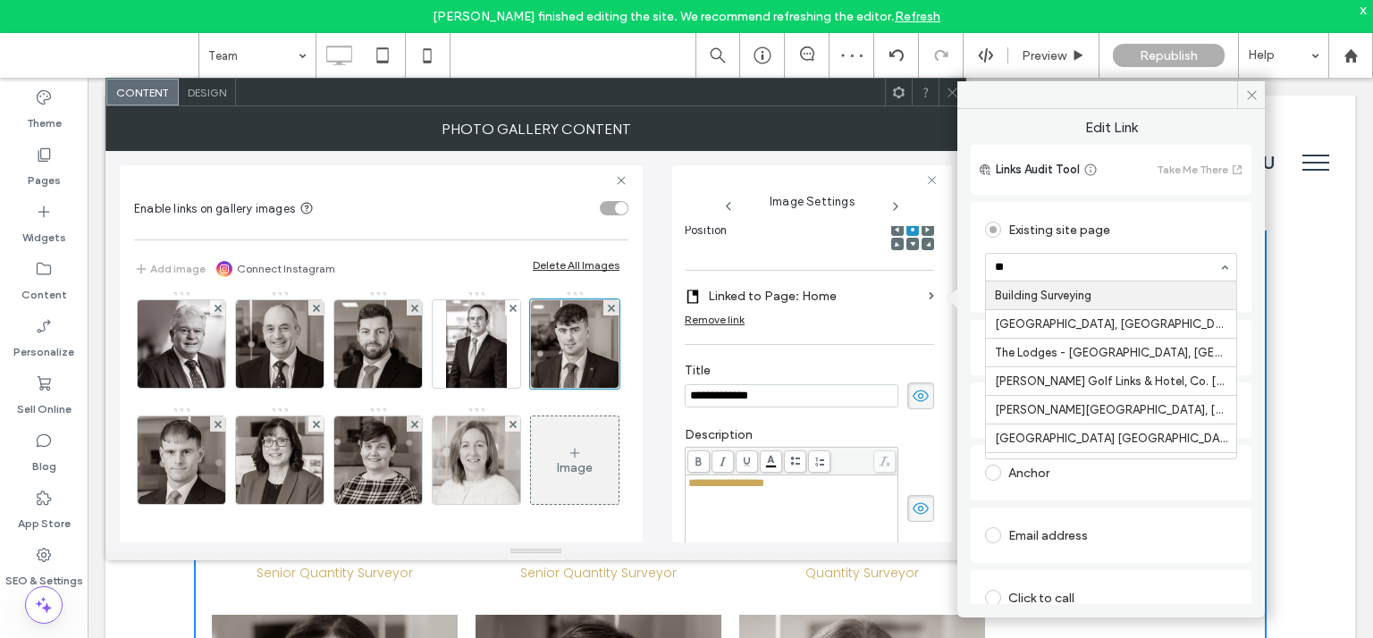
type input "***"
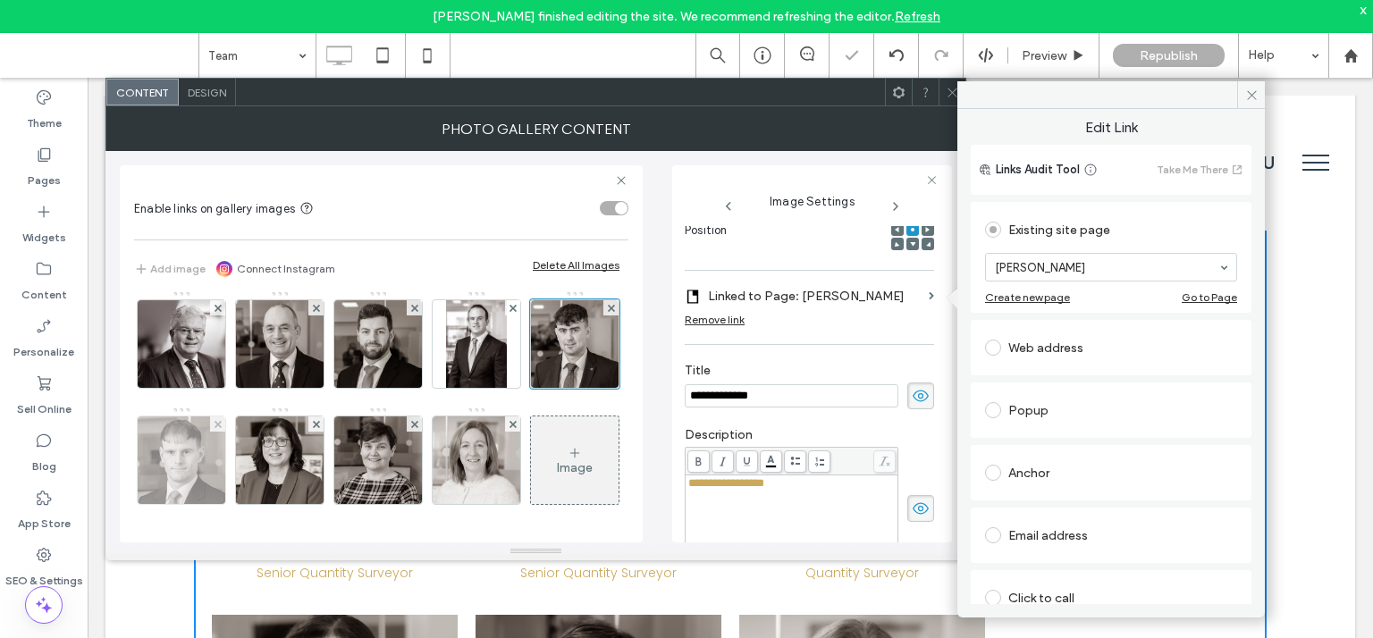
click at [225, 416] on img at bounding box center [182, 460] width 88 height 88
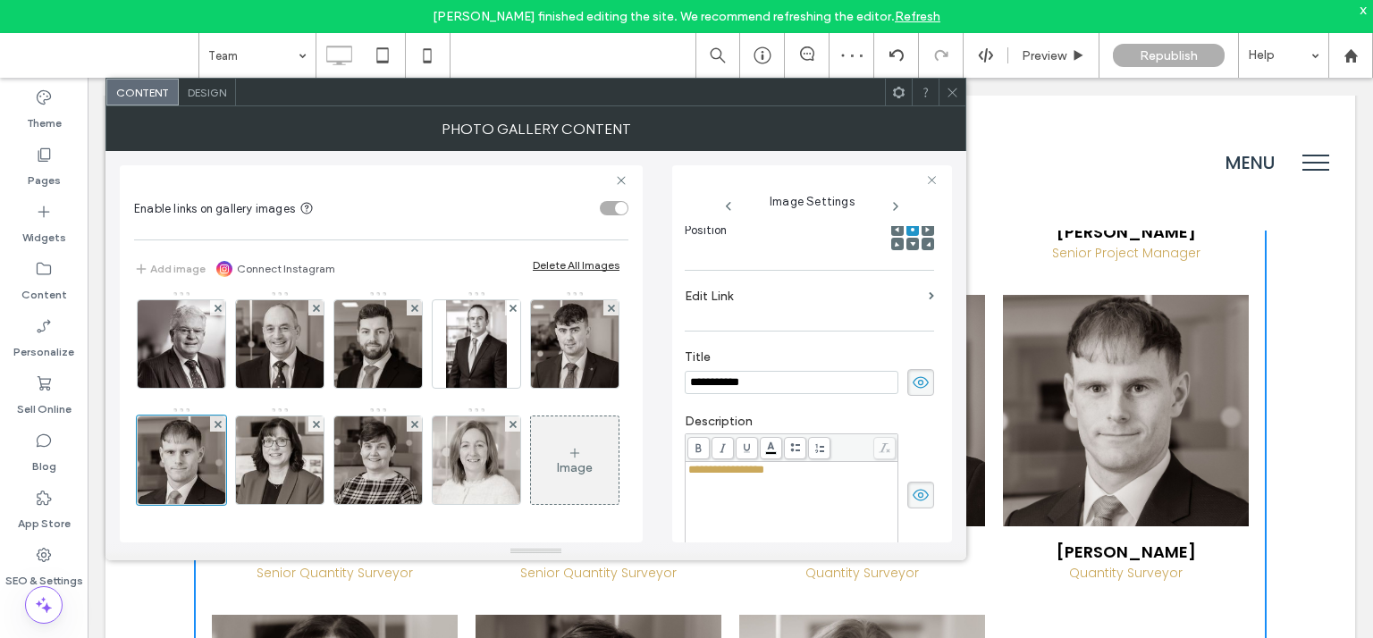
click at [903, 292] on label "Edit Link" at bounding box center [802, 296] width 237 height 33
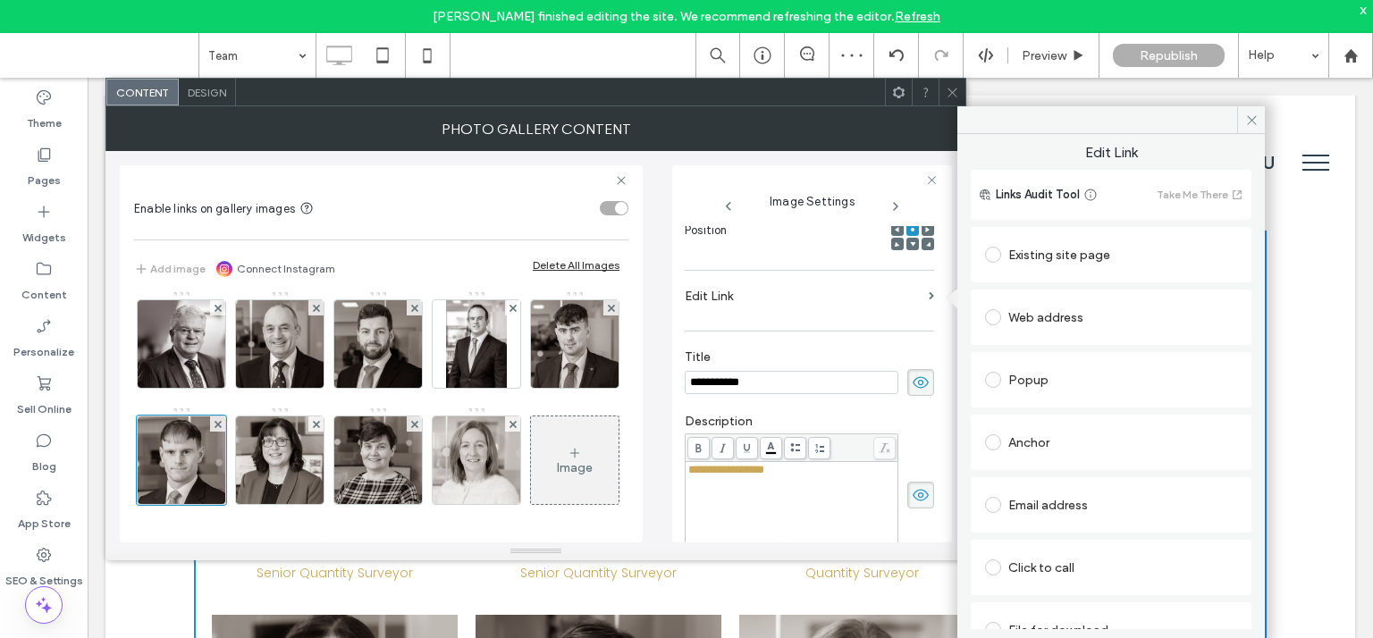
click at [1062, 257] on div "Existing site page" at bounding box center [1111, 254] width 252 height 29
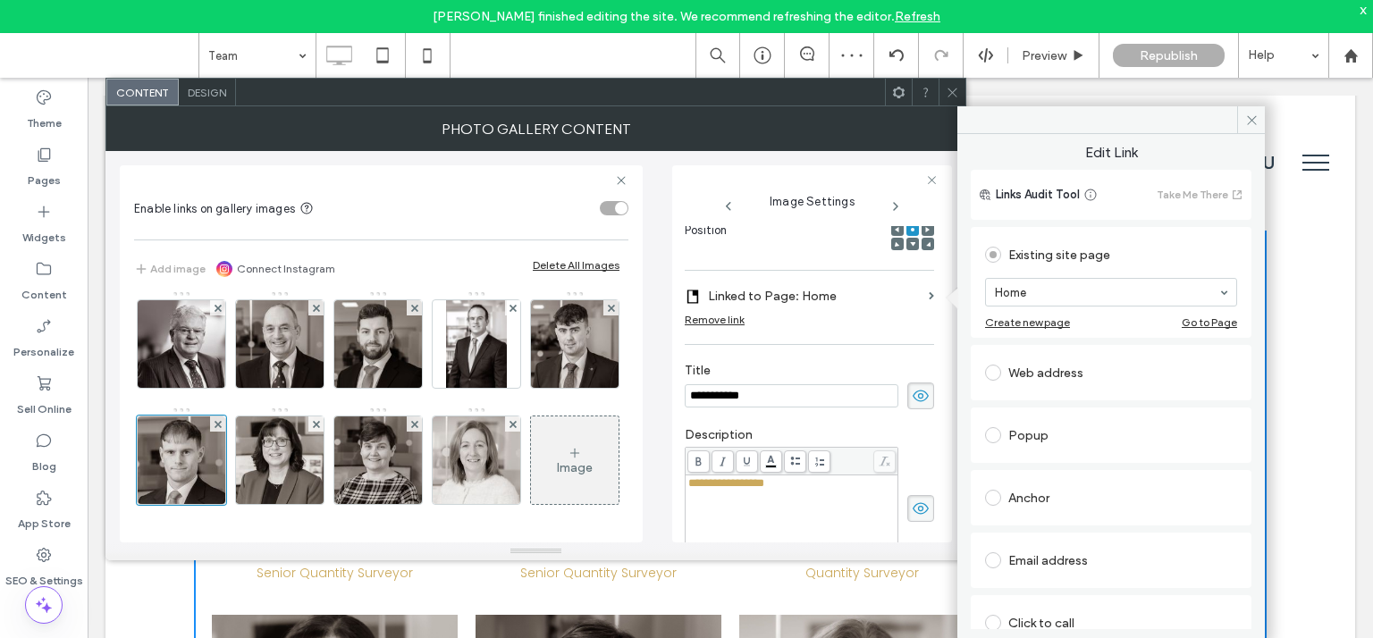
click at [1054, 278] on div "Home" at bounding box center [1111, 292] width 252 height 29
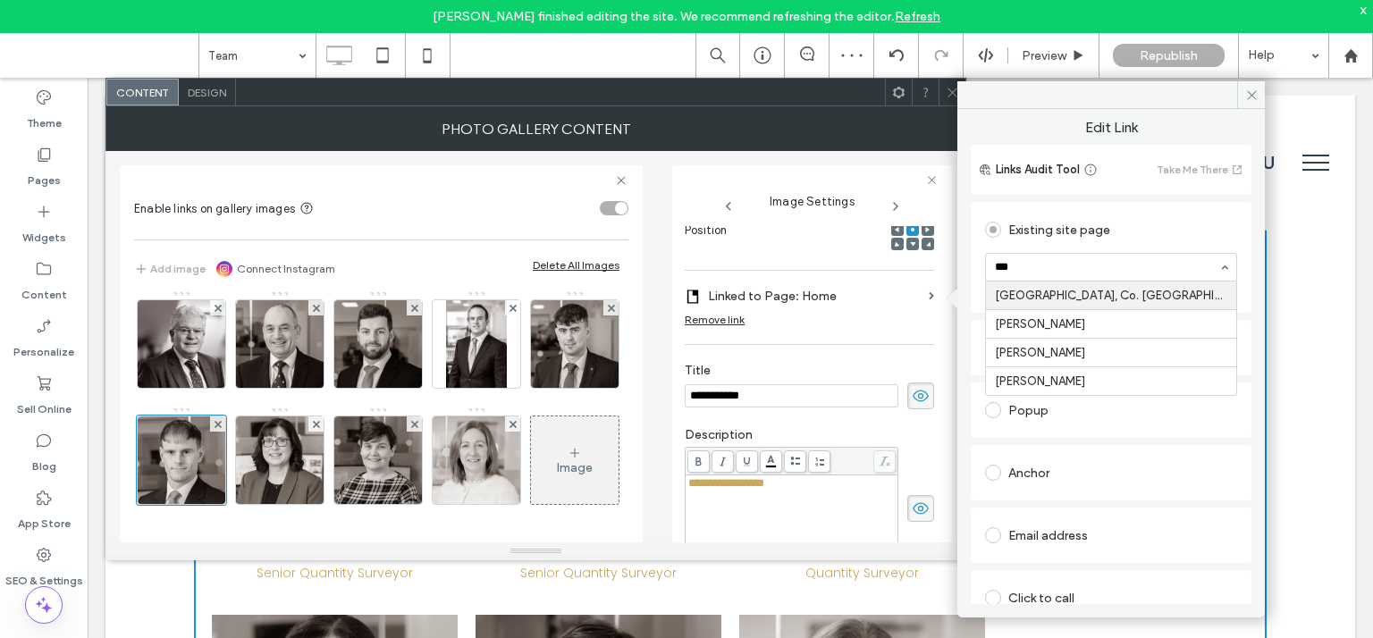
type input "****"
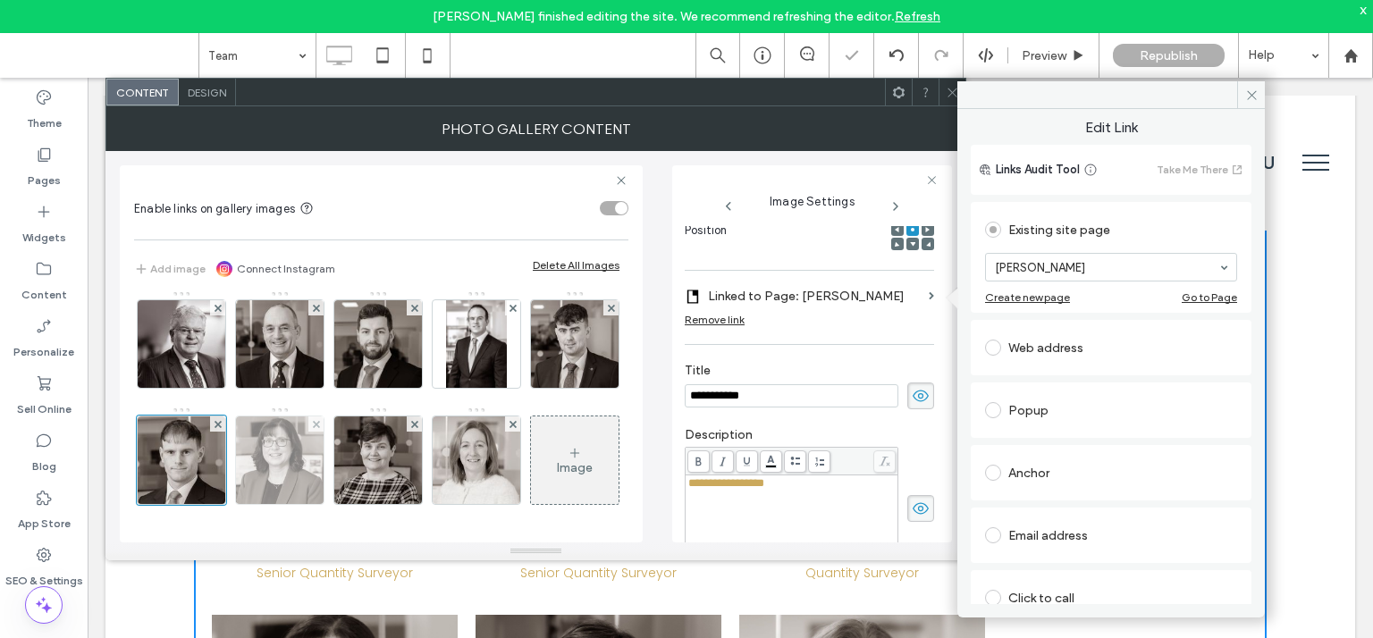
click at [236, 471] on img at bounding box center [280, 460] width 88 height 88
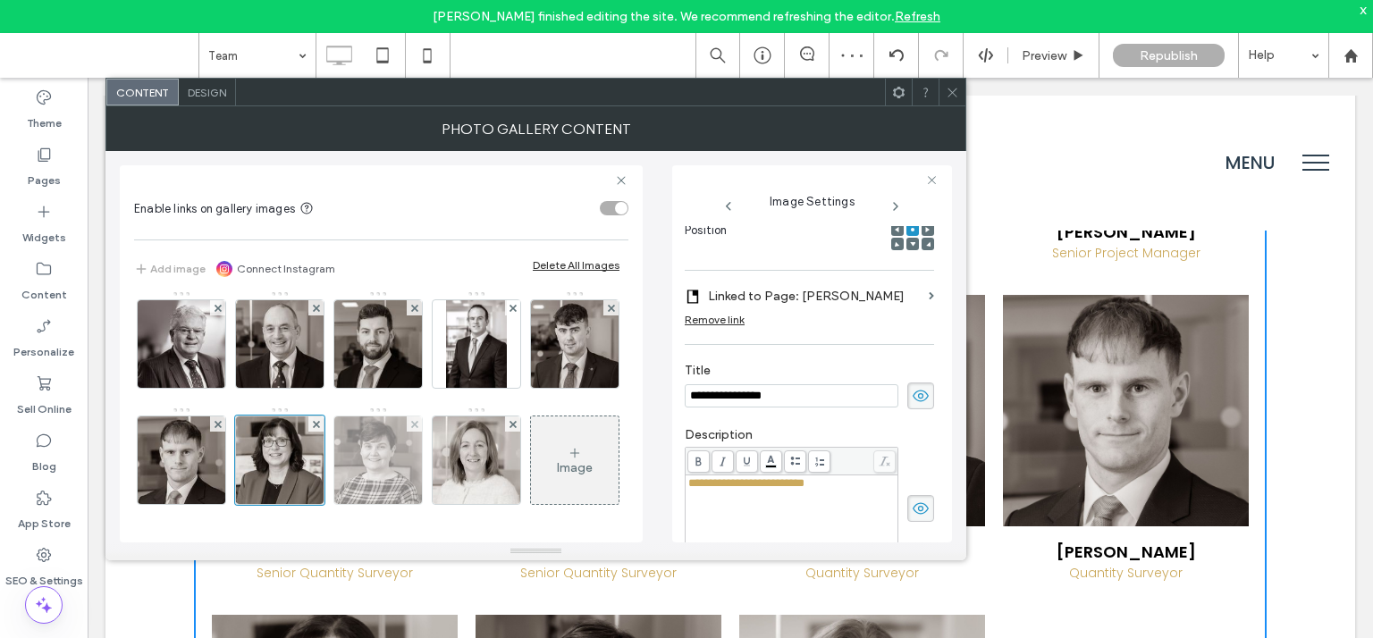
click at [334, 459] on img at bounding box center [378, 460] width 88 height 88
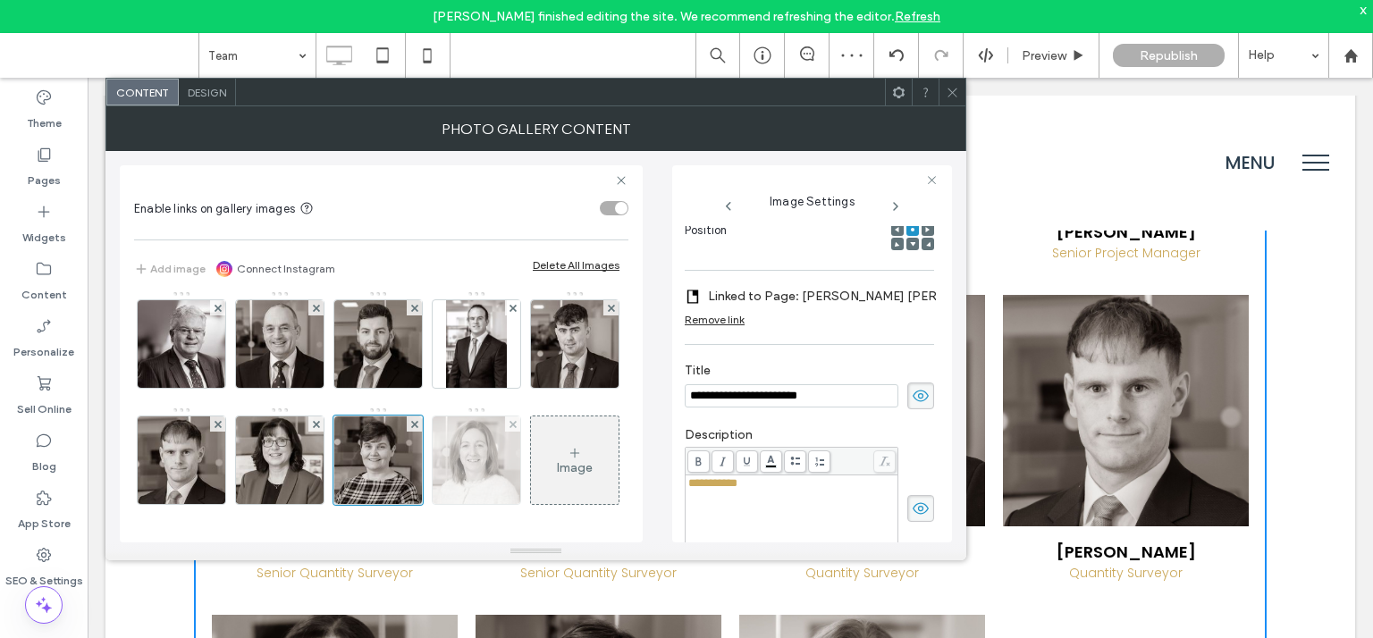
click at [432, 463] on img at bounding box center [476, 460] width 88 height 88
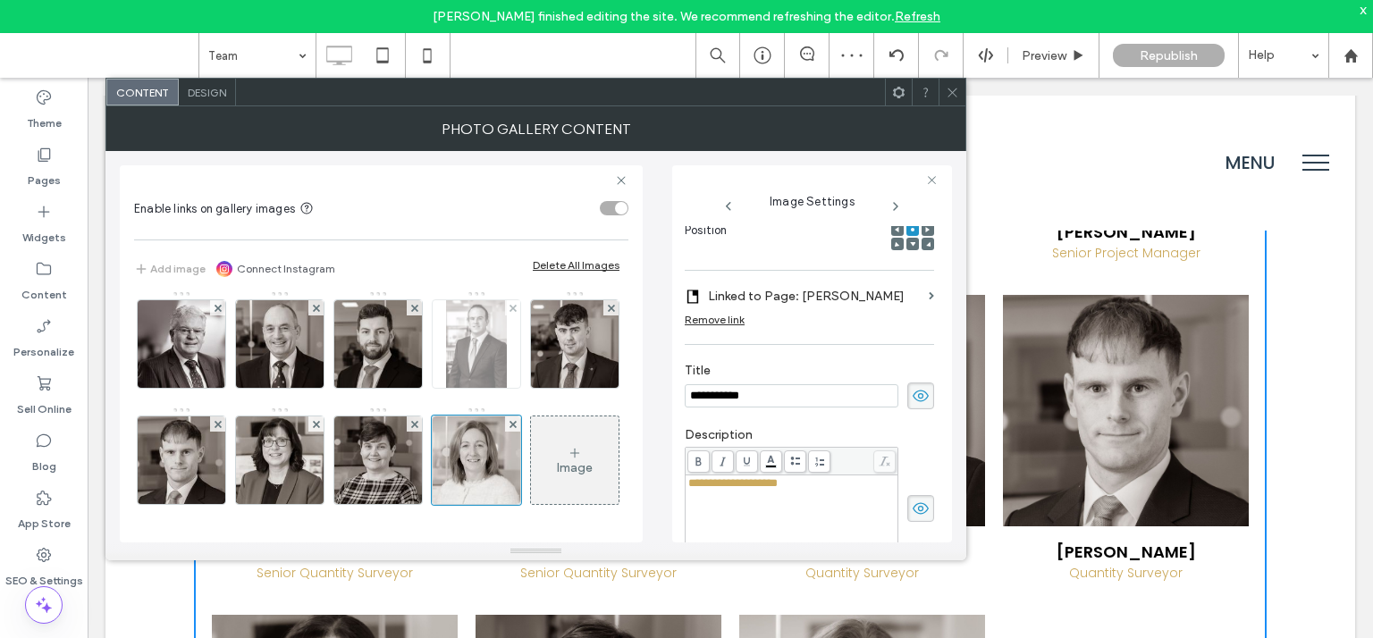
click at [446, 349] on img at bounding box center [477, 344] width 62 height 88
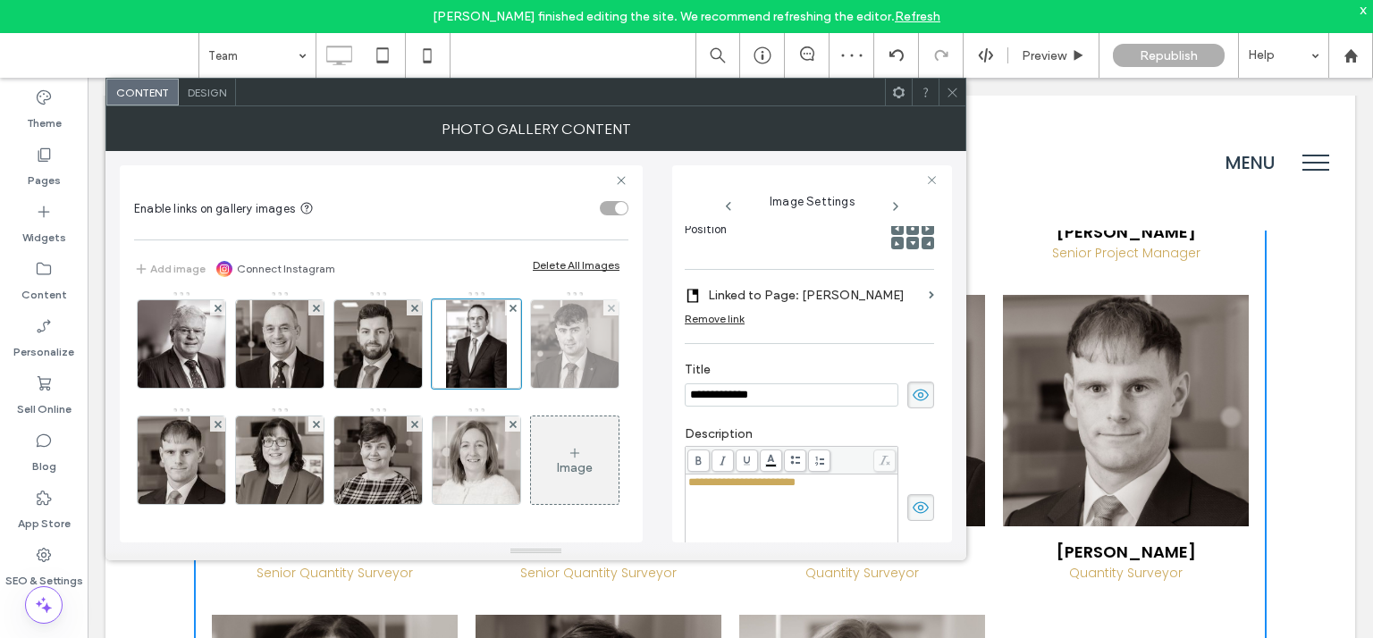
click at [531, 338] on img at bounding box center [575, 344] width 88 height 88
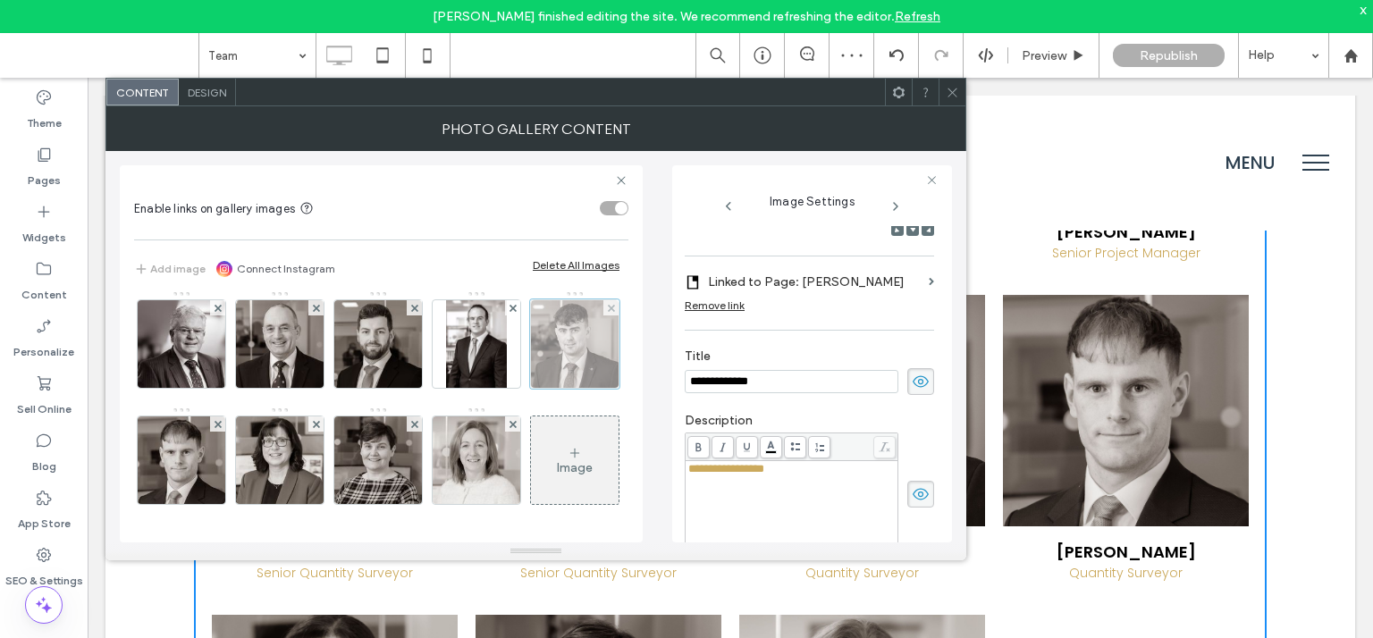
scroll to position [270, 0]
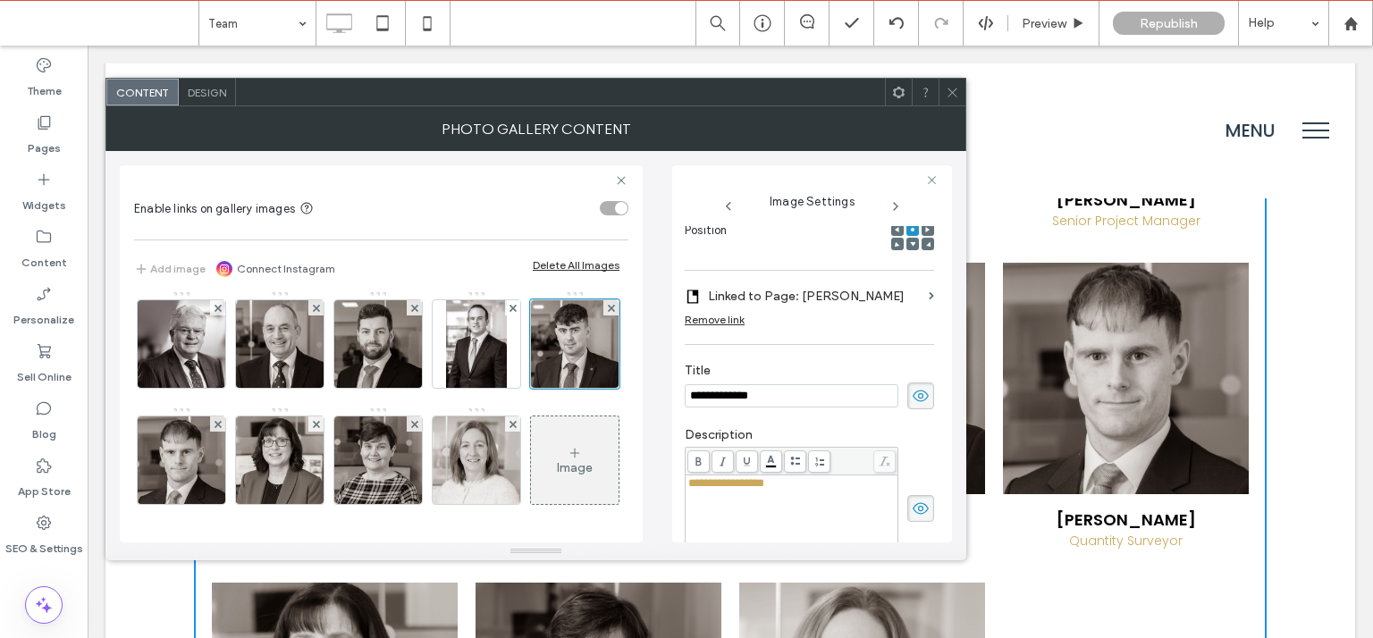
click at [911, 296] on section "Linked to Page: Brian Cassidy" at bounding box center [808, 296] width 249 height 33
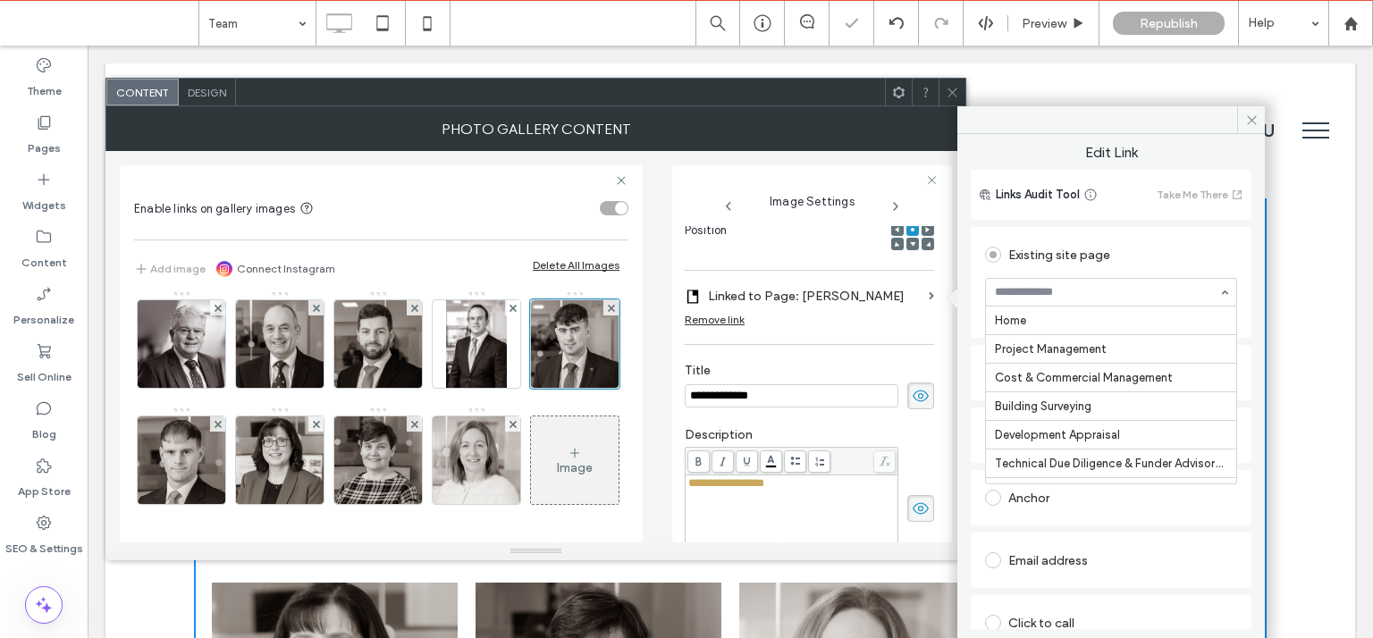
scroll to position [3312, 0]
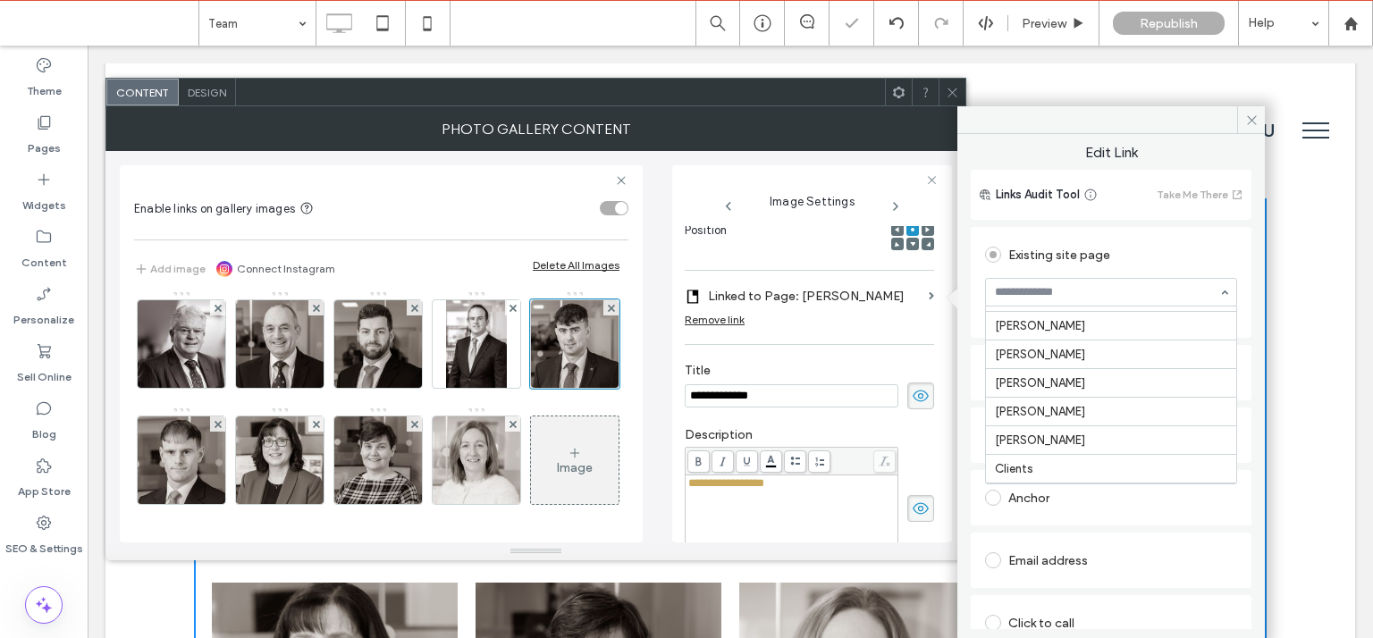
type input "*"
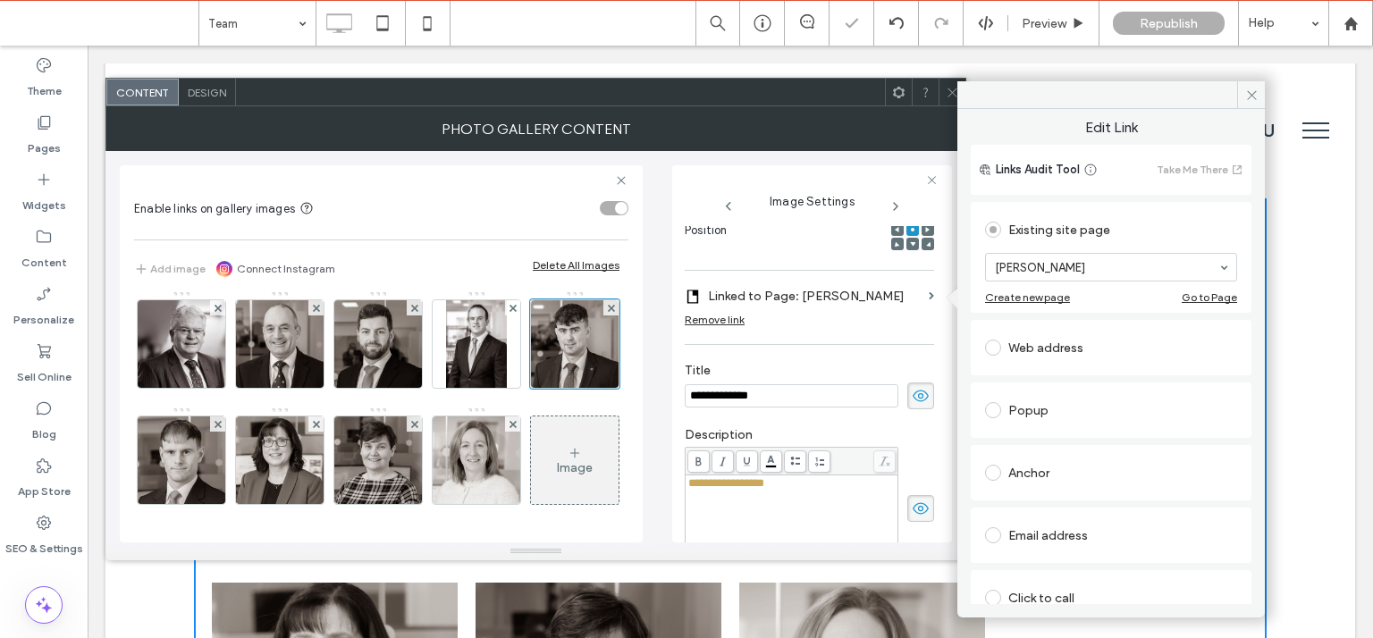
click at [951, 94] on use at bounding box center [951, 92] width 9 height 9
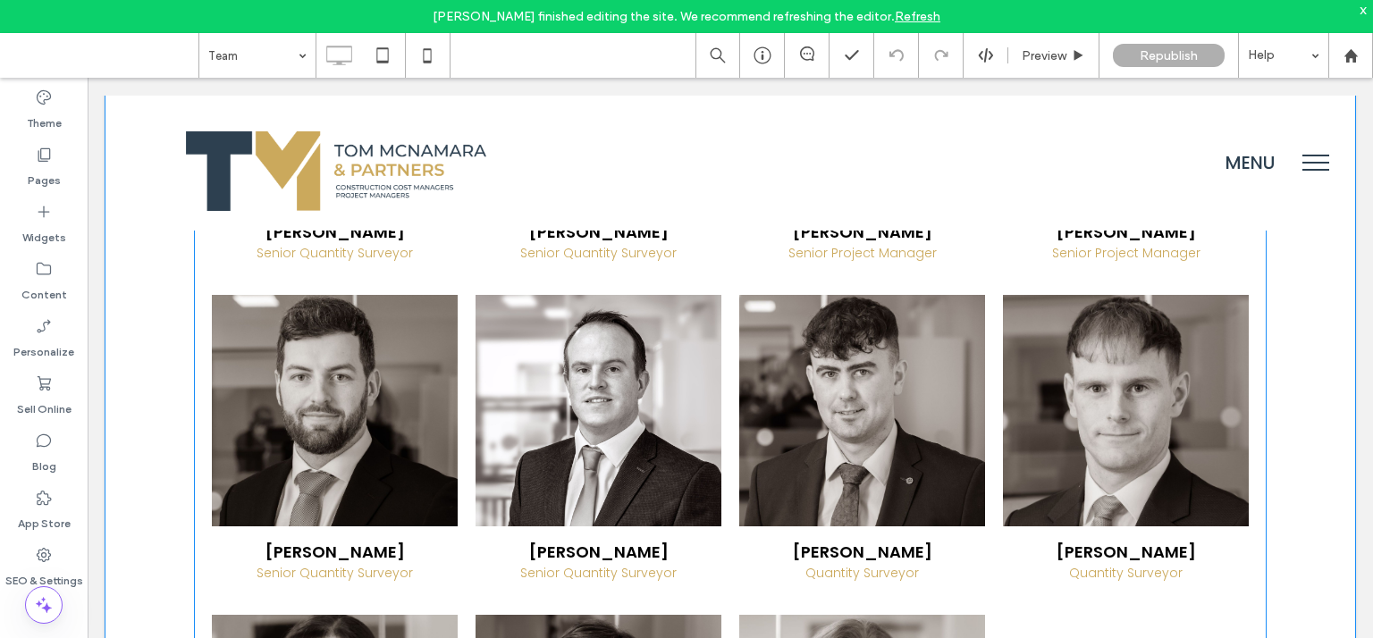
click at [705, 341] on link at bounding box center [598, 410] width 246 height 231
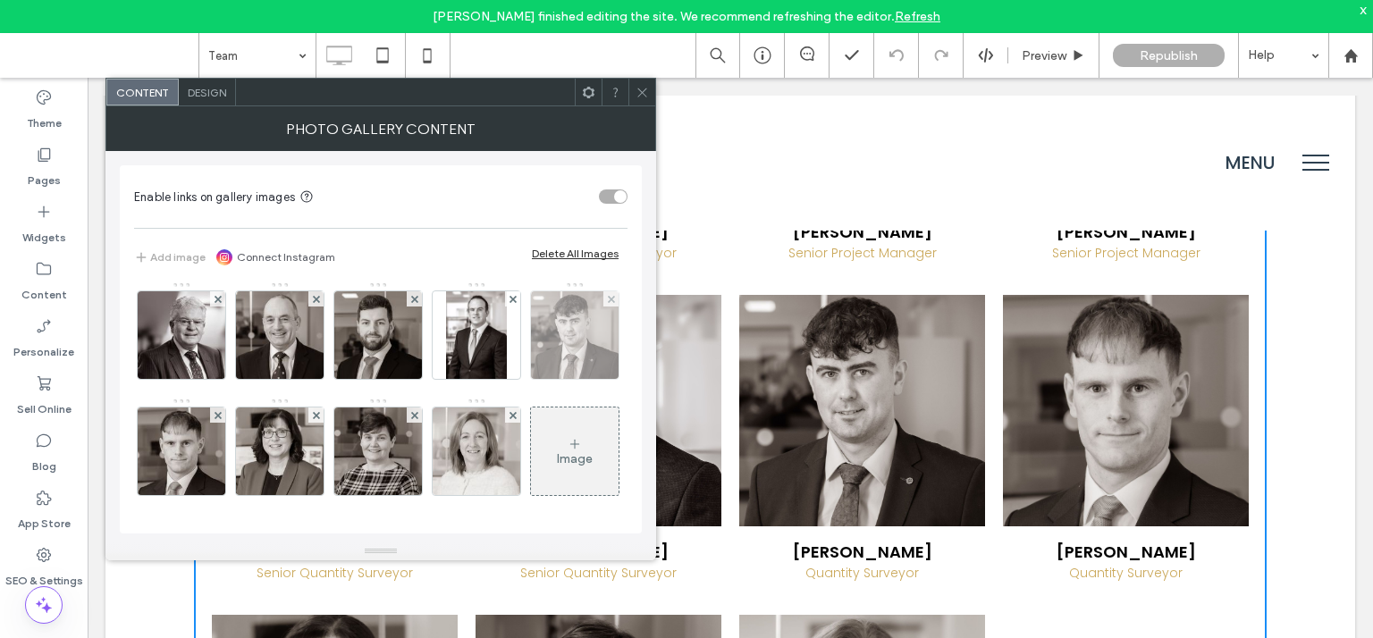
scroll to position [350, 0]
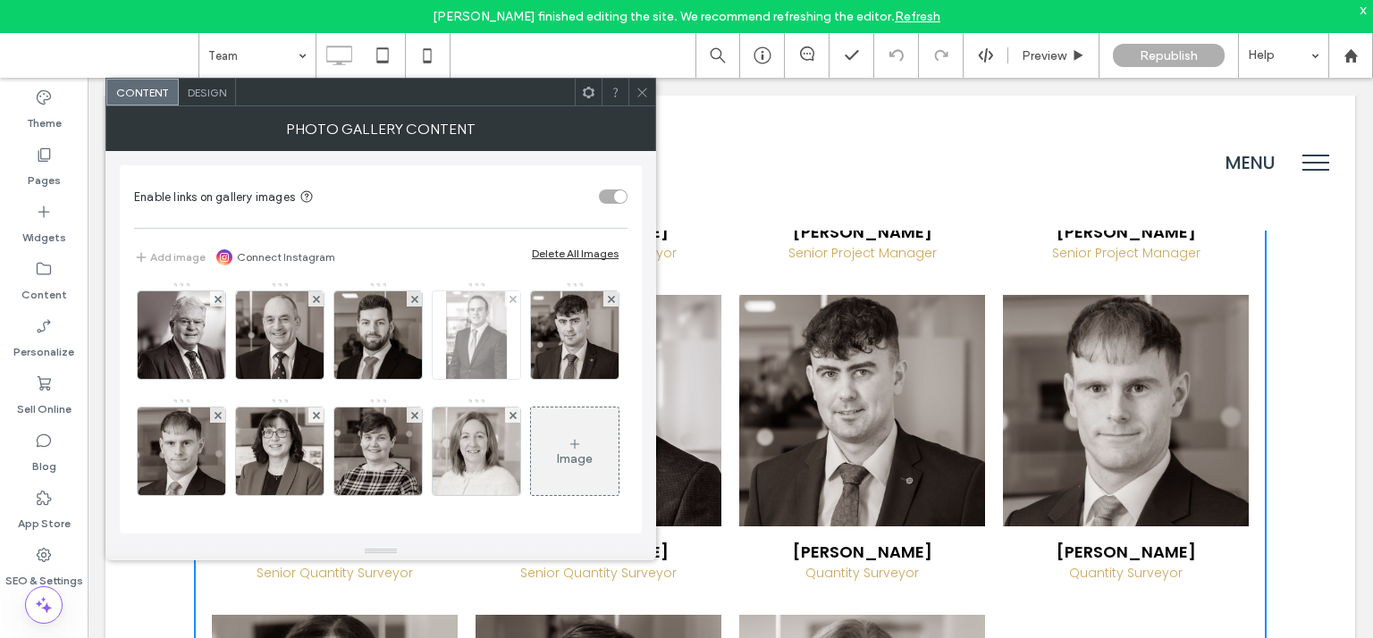
click at [446, 342] on img at bounding box center [477, 335] width 62 height 88
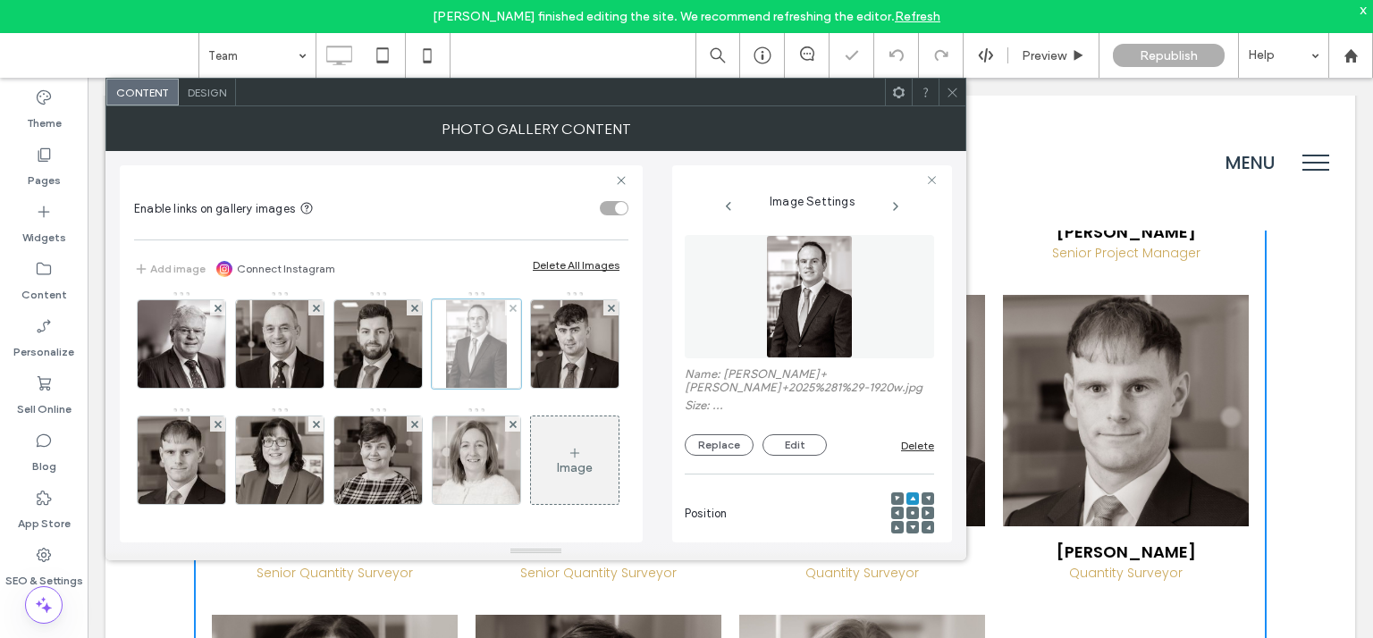
click at [290, 342] on div "Image" at bounding box center [378, 290] width 492 height 465
click at [731, 442] on button "Replace" at bounding box center [718, 444] width 69 height 21
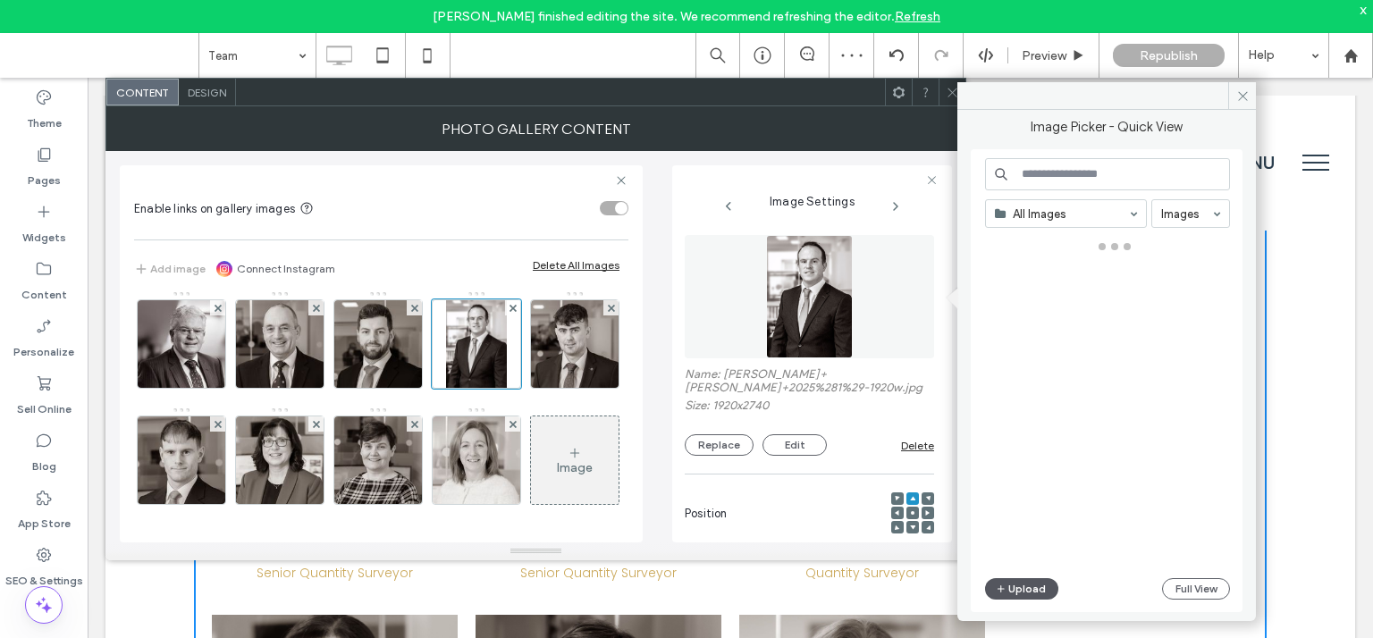
click at [1020, 592] on button "Upload" at bounding box center [1021, 588] width 73 height 21
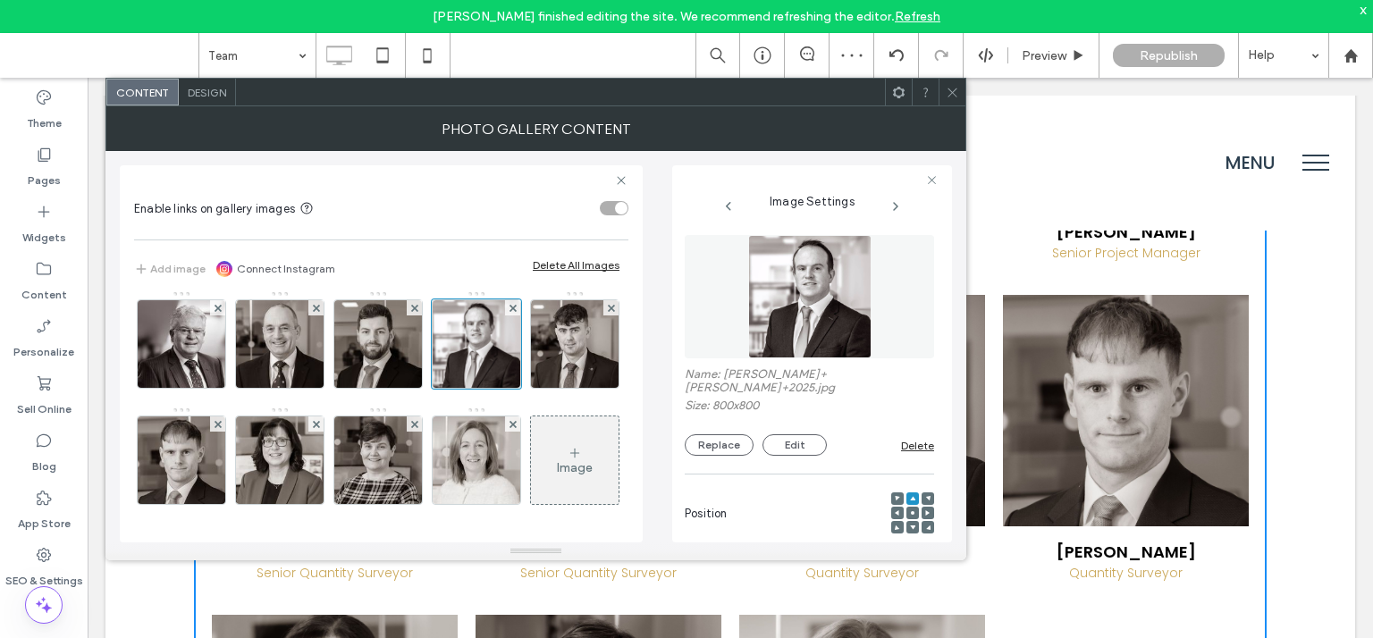
click at [950, 90] on icon at bounding box center [951, 92] width 13 height 13
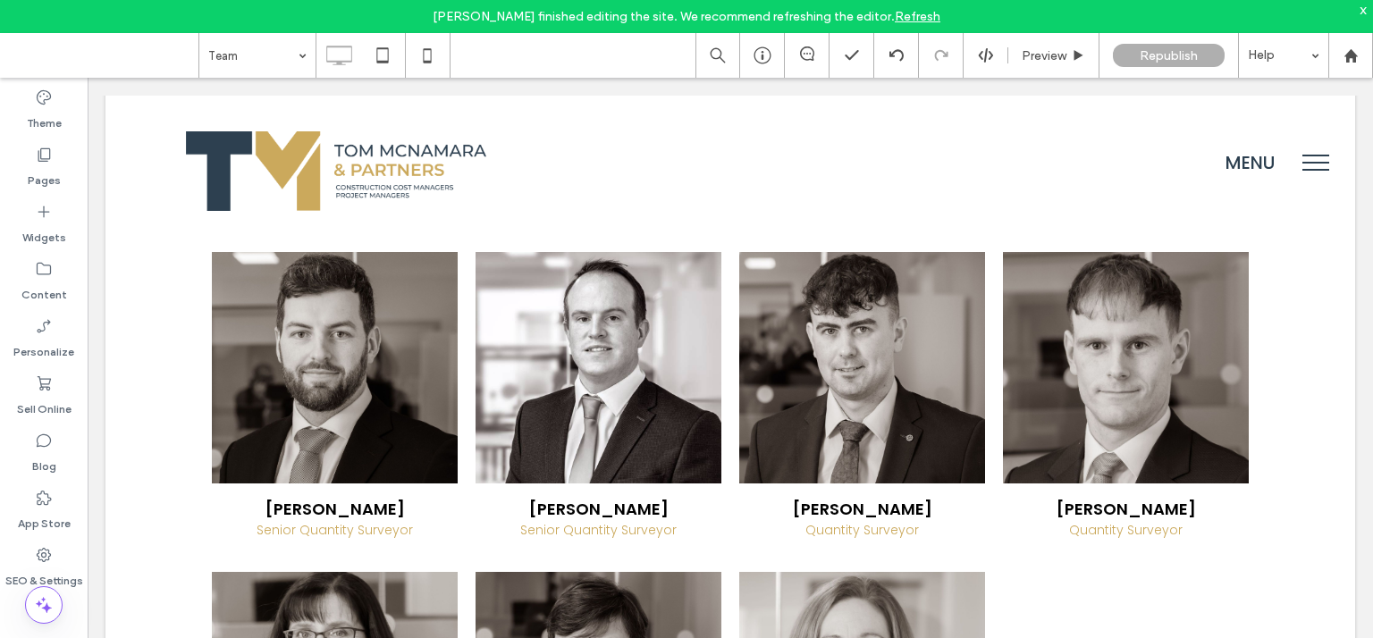
scroll to position [1639, 0]
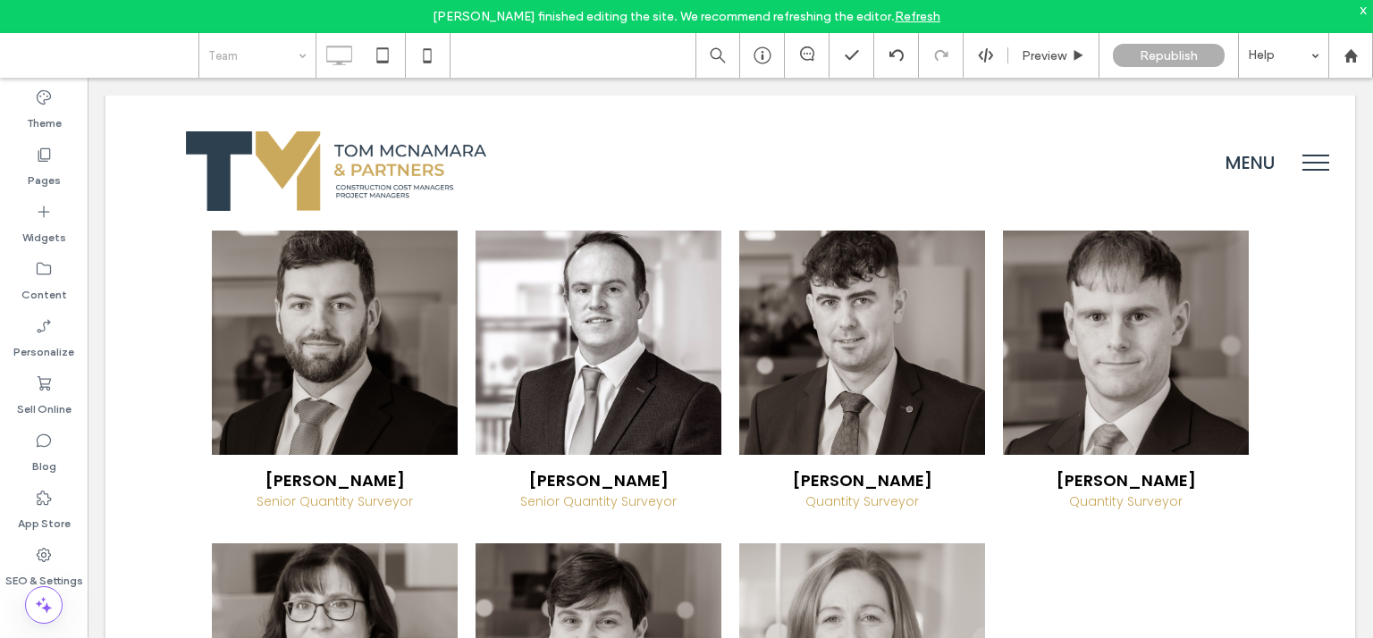
click at [259, 52] on input at bounding box center [252, 55] width 89 height 45
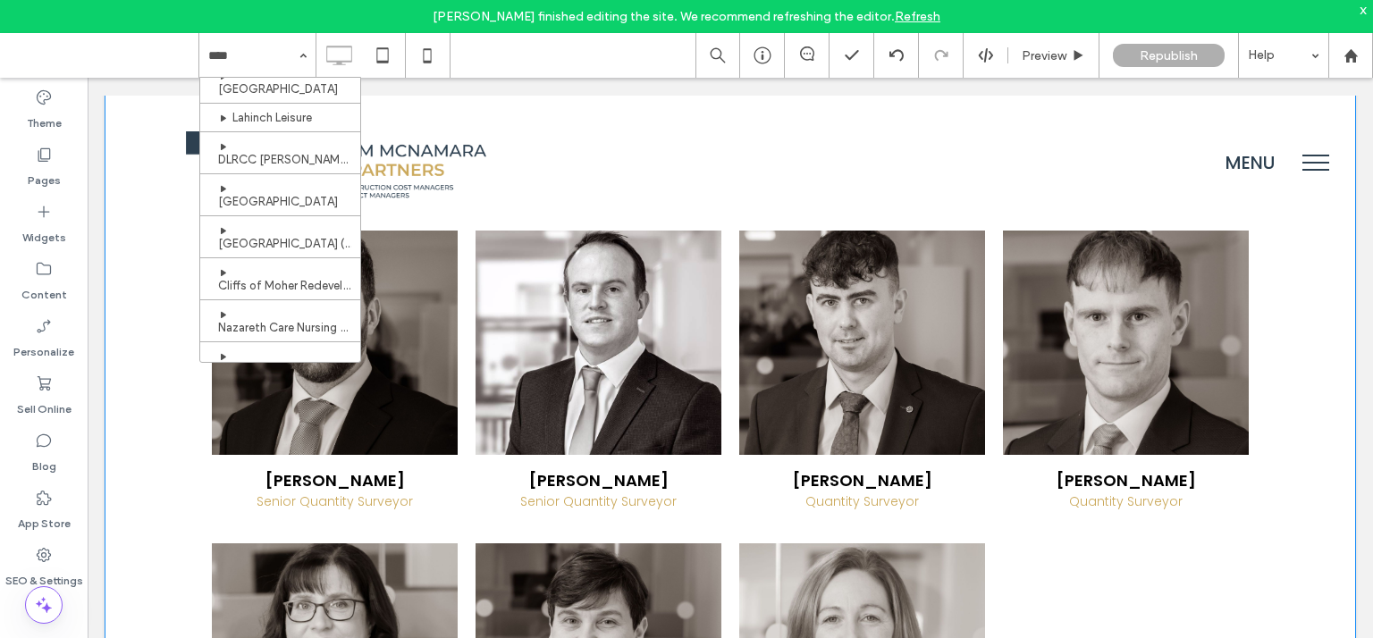
scroll to position [1287, 0]
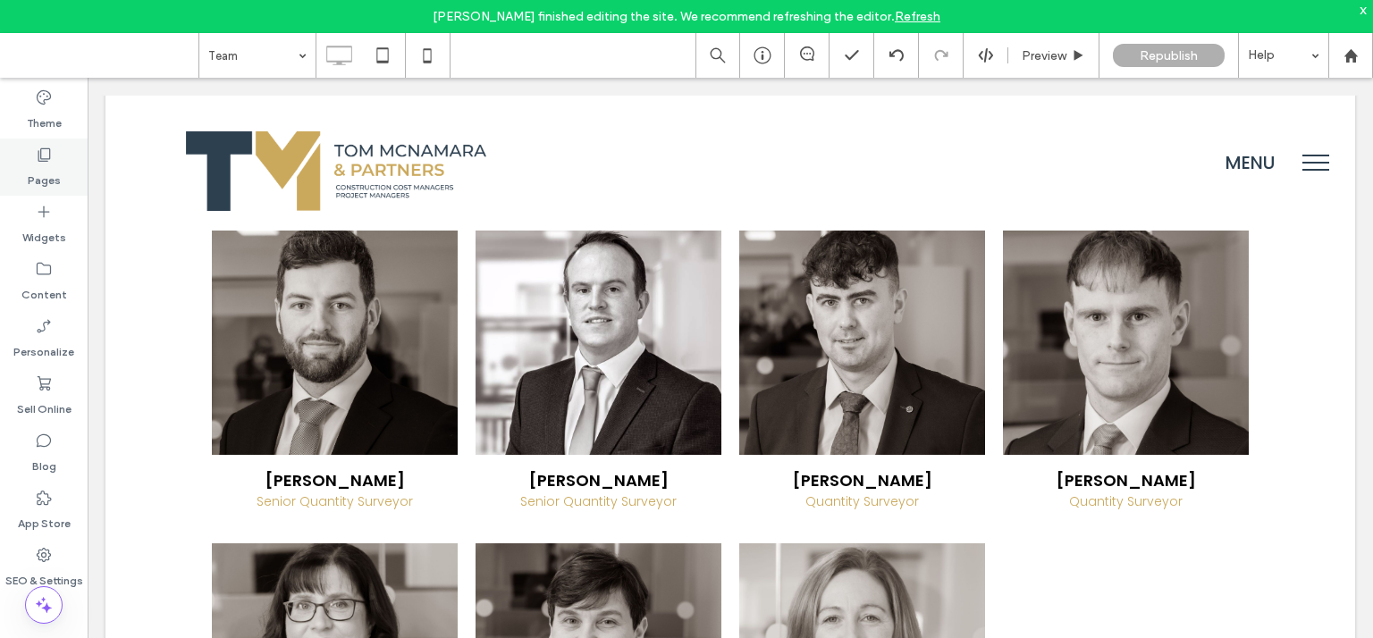
click at [45, 170] on label "Pages" at bounding box center [44, 176] width 33 height 25
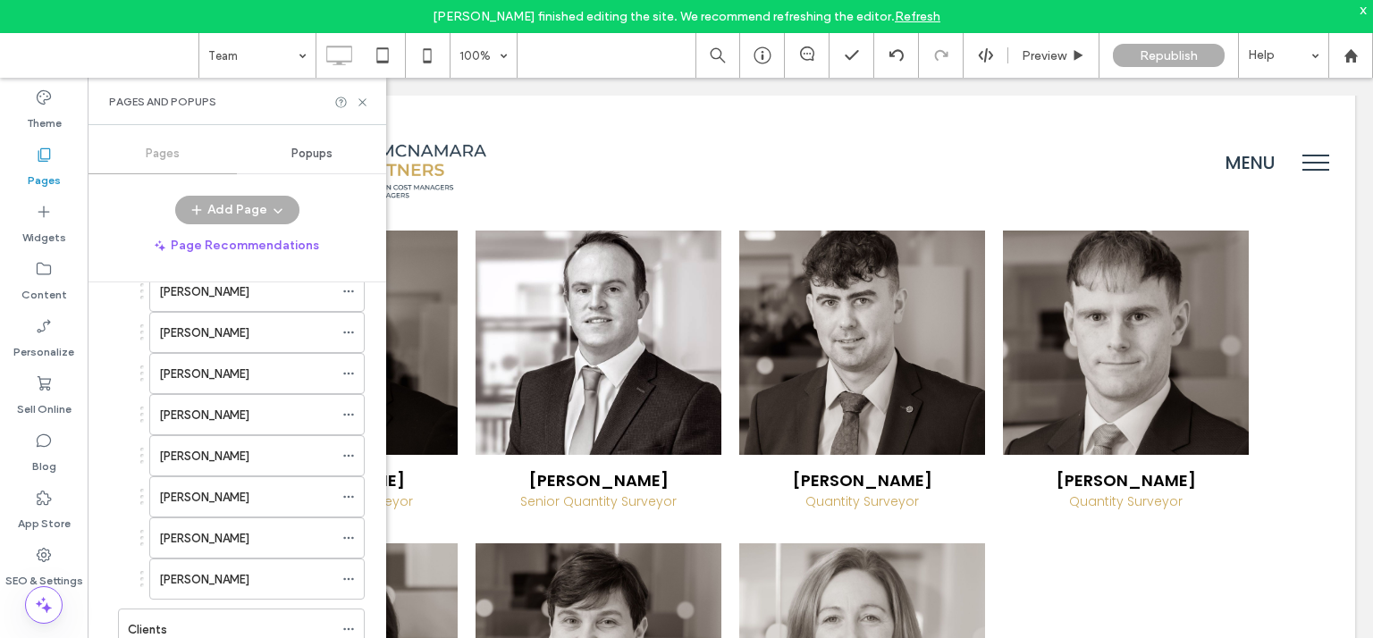
scroll to position [994, 0]
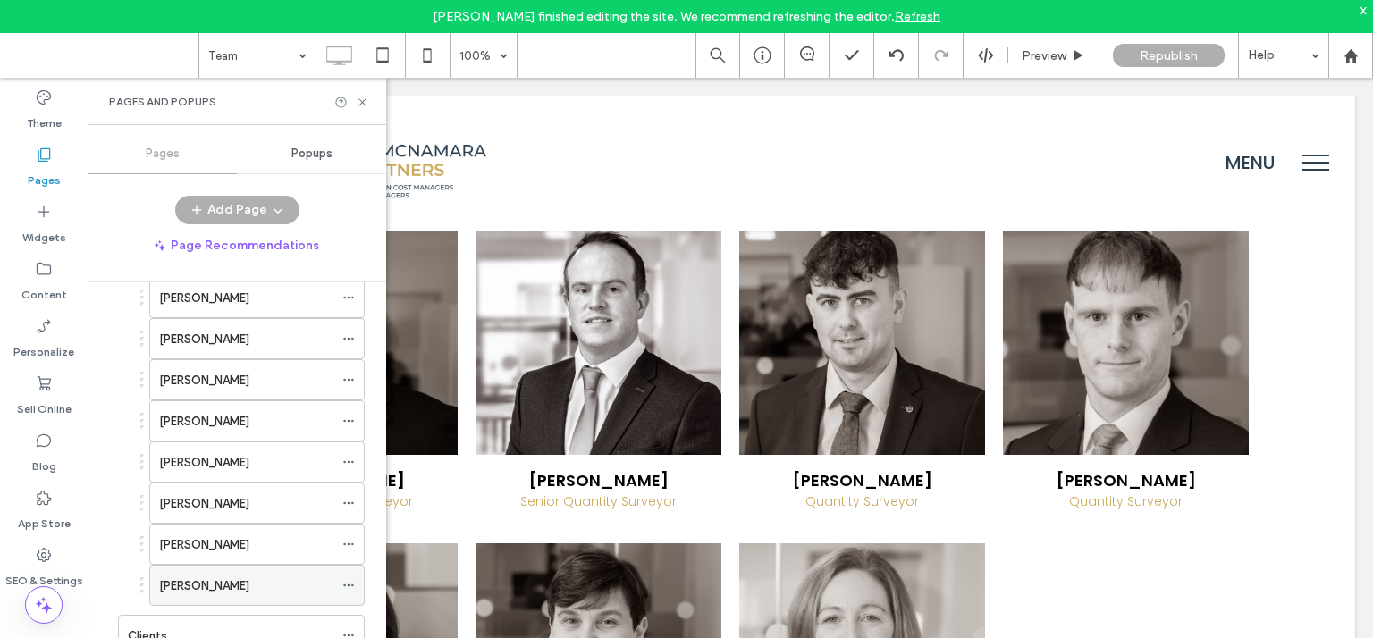
click at [248, 566] on div "David Cassidy" at bounding box center [246, 585] width 174 height 39
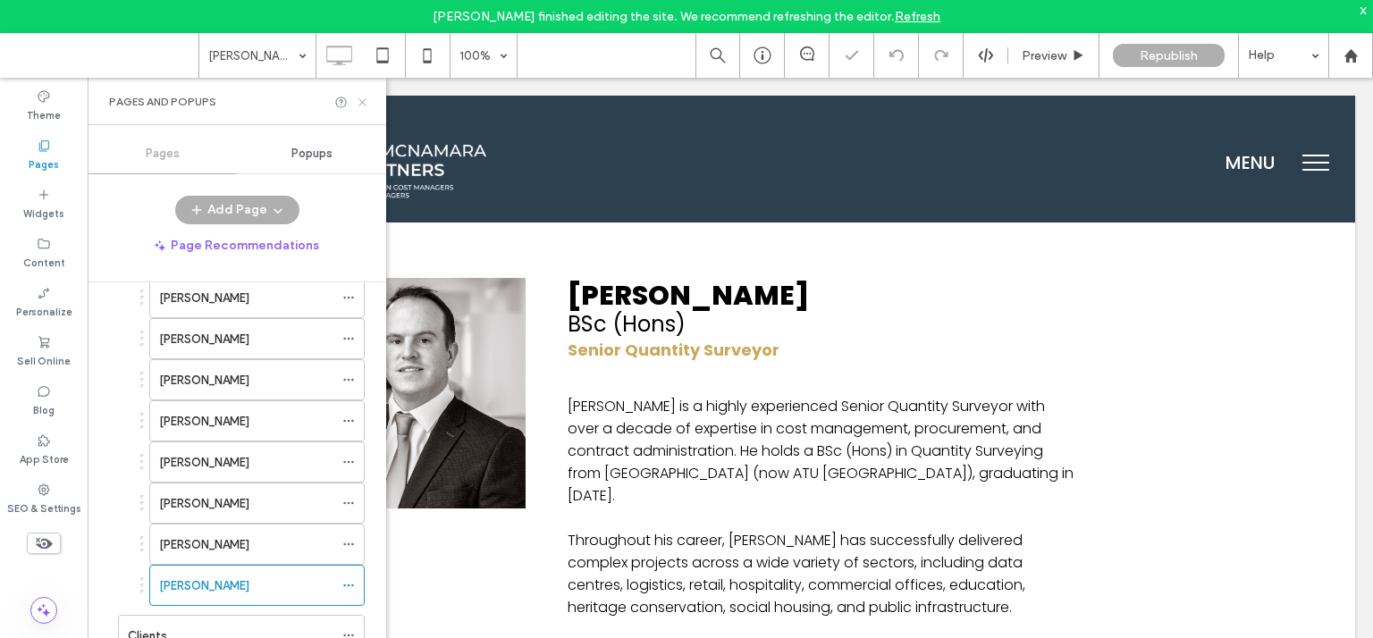
click at [361, 98] on icon at bounding box center [362, 102] width 13 height 13
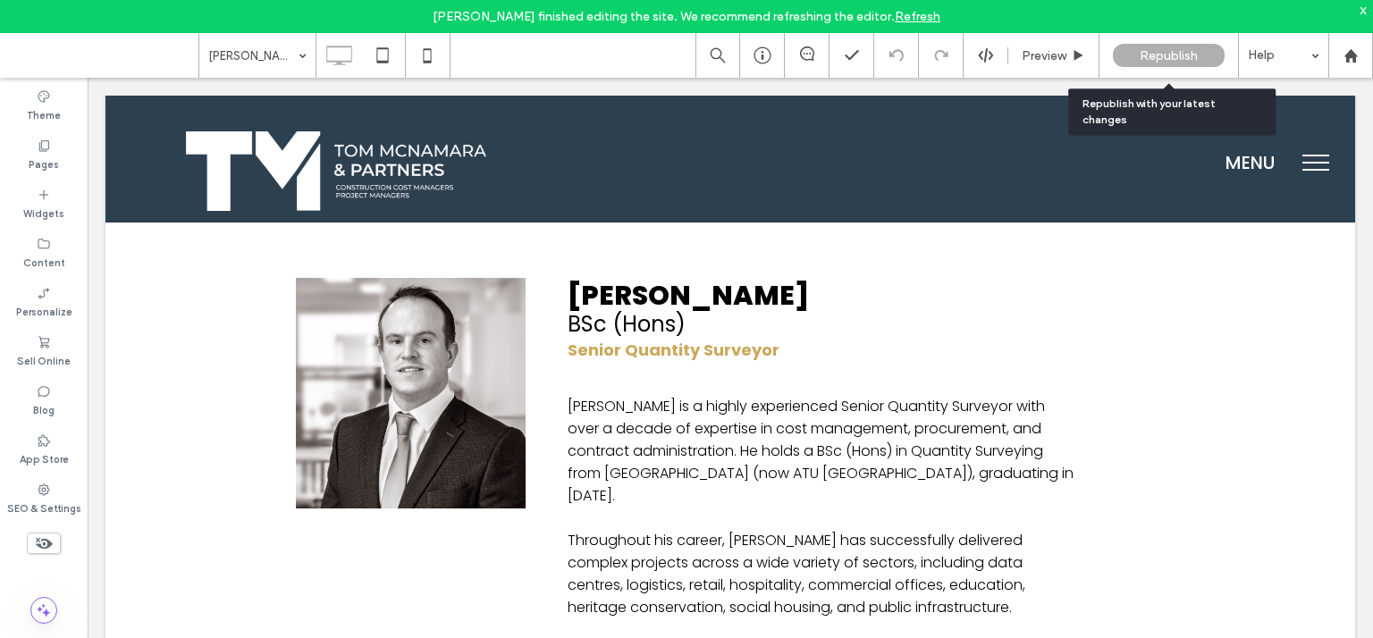
click at [1138, 62] on div "Republish" at bounding box center [1169, 55] width 112 height 23
